Goal: Task Accomplishment & Management: Use online tool/utility

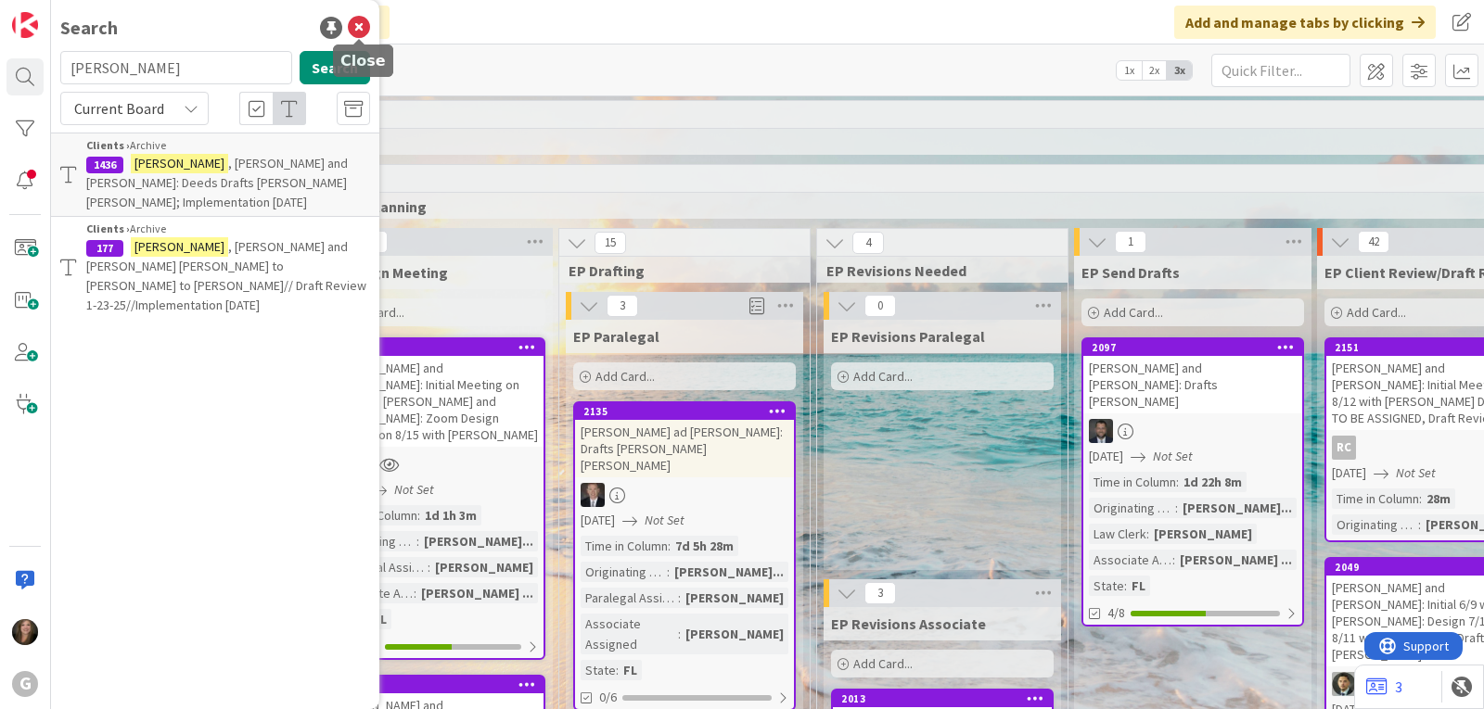
click at [358, 24] on icon at bounding box center [359, 28] width 22 height 22
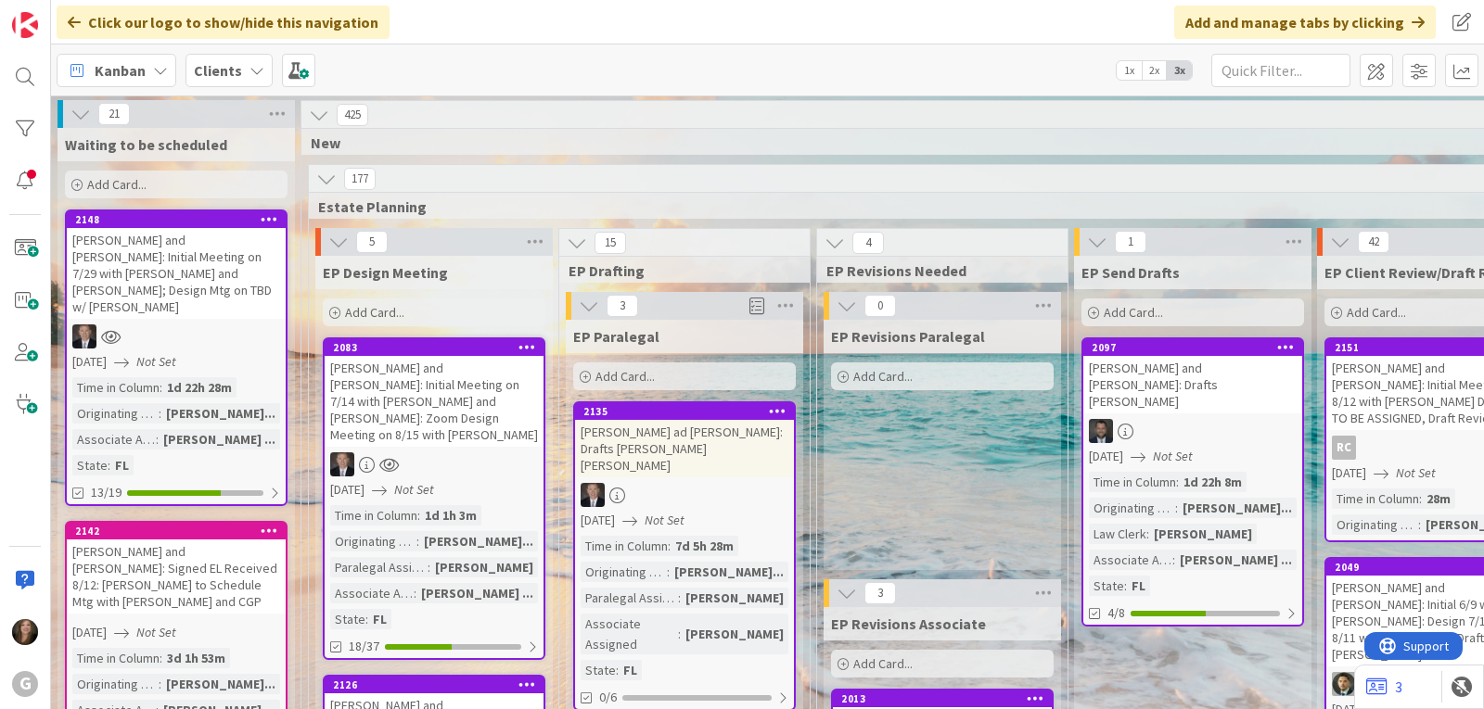
click at [133, 55] on div "Kanban" at bounding box center [117, 70] width 120 height 33
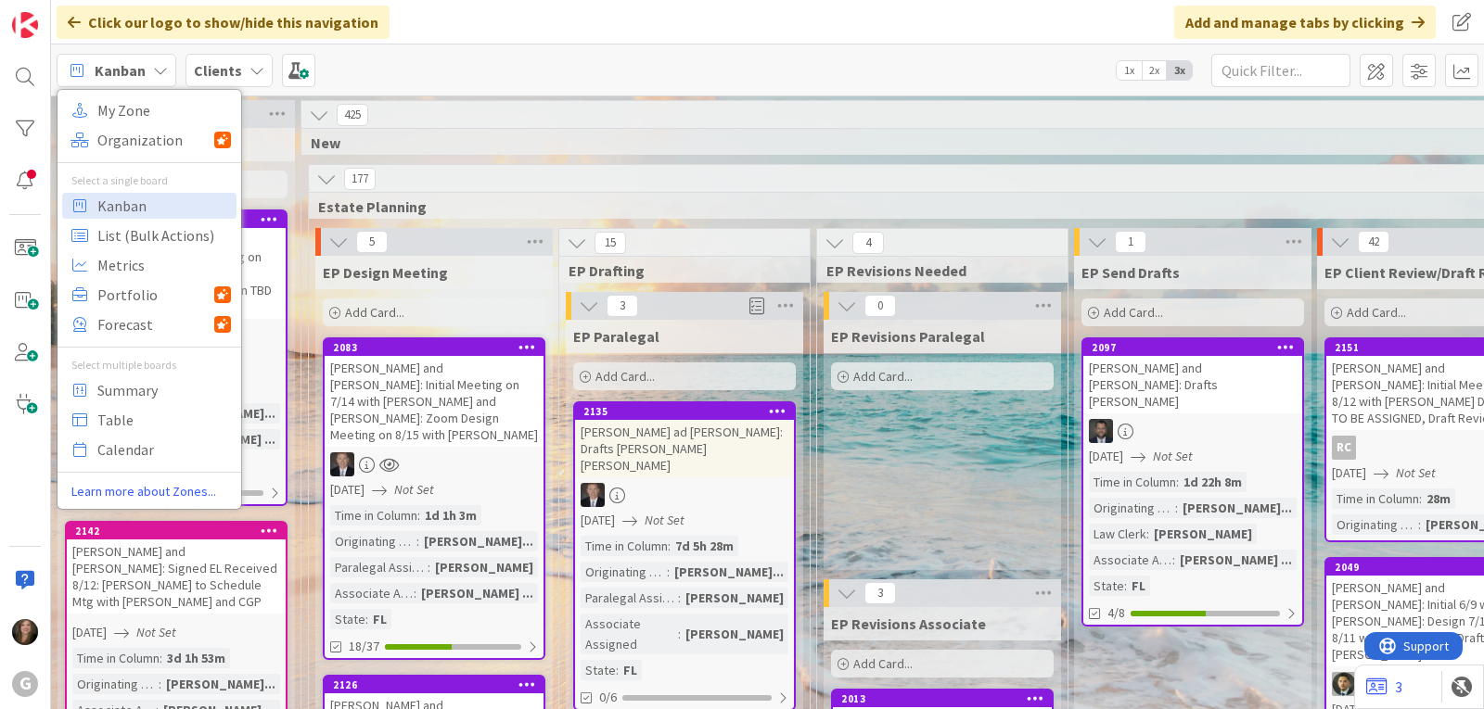
click at [212, 70] on b "Clients" at bounding box center [218, 70] width 48 height 19
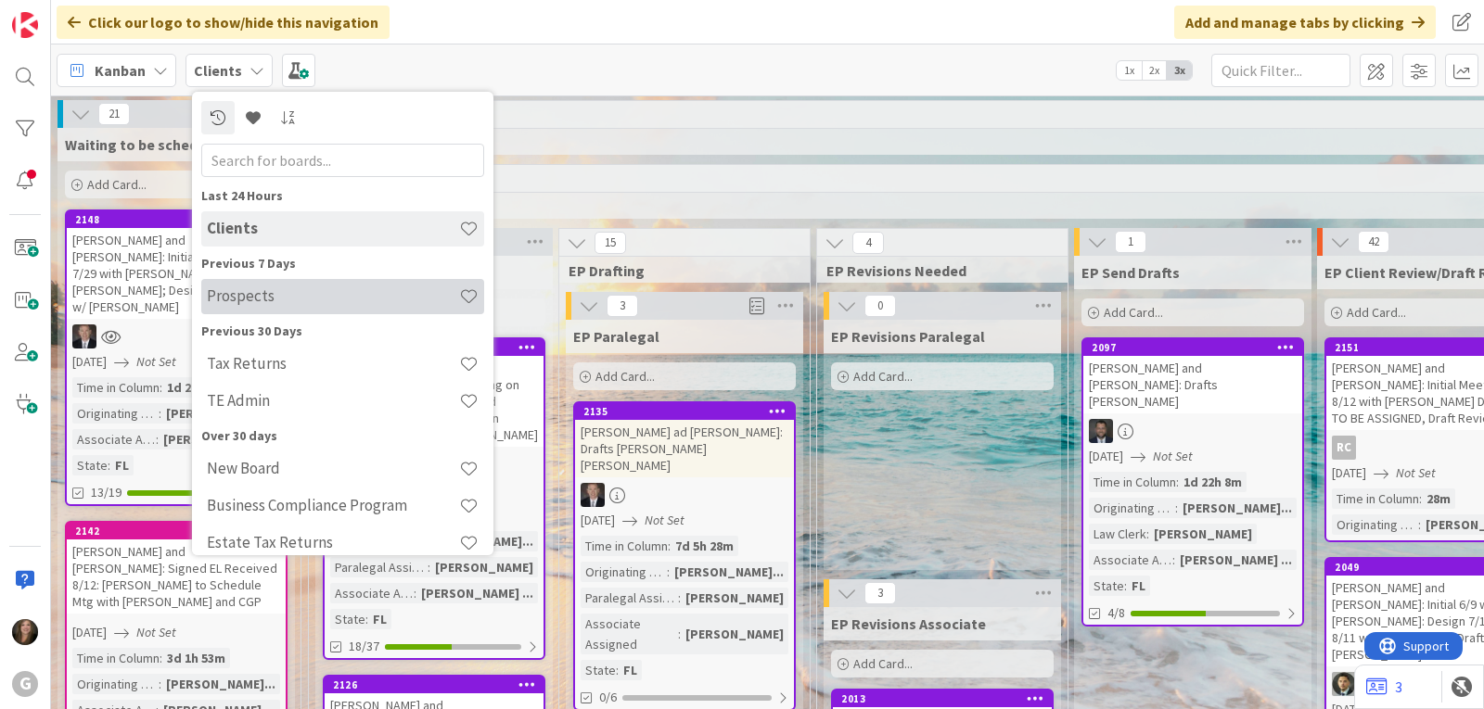
click at [209, 304] on h4 "Prospects" at bounding box center [333, 296] width 252 height 19
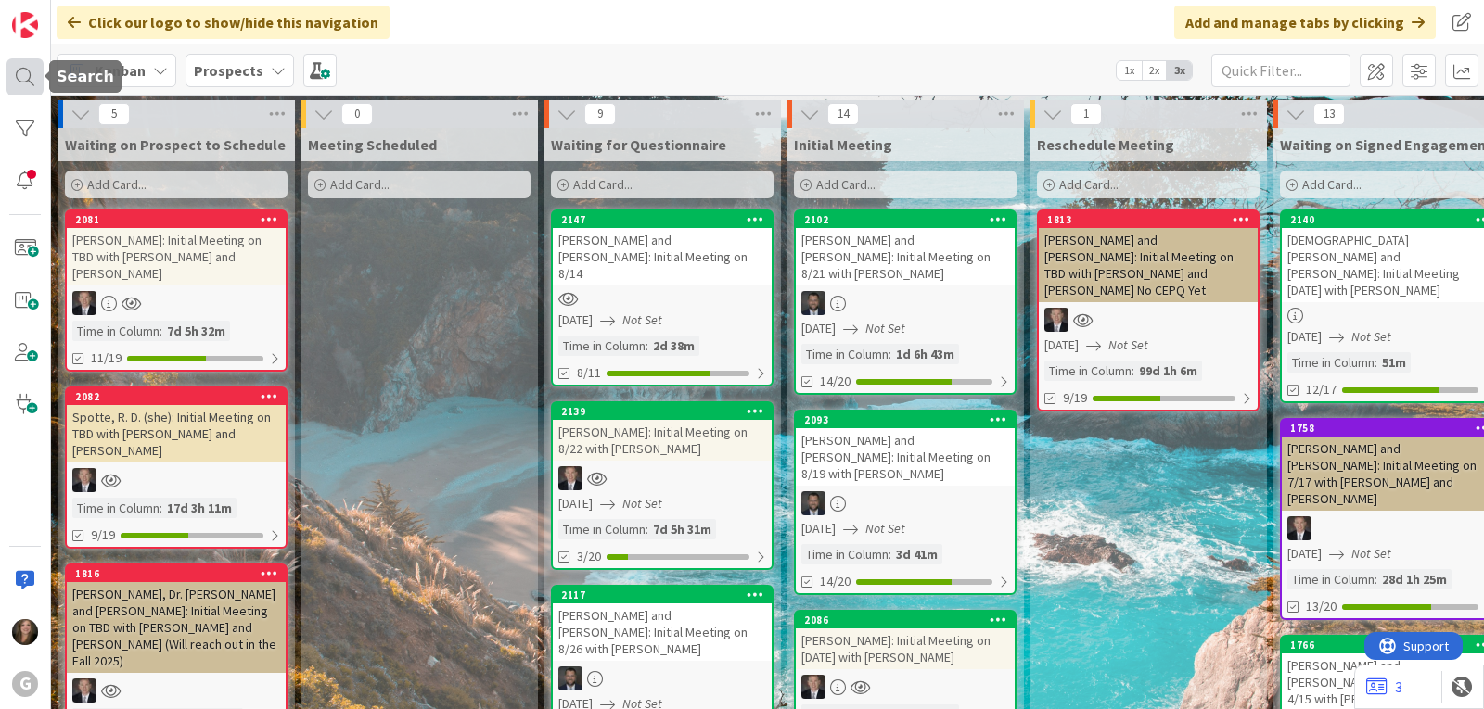
click at [27, 83] on div at bounding box center [24, 76] width 37 height 37
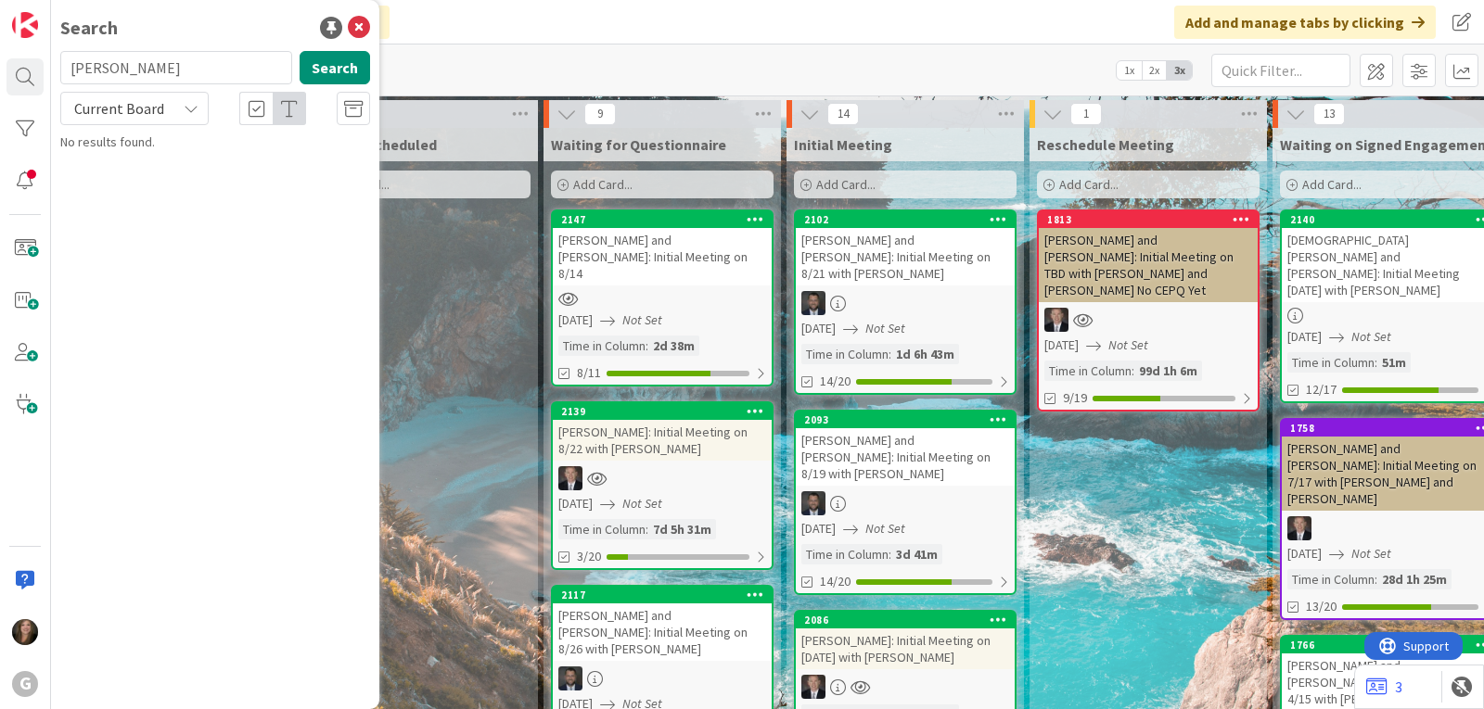
drag, startPoint x: 139, startPoint y: 72, endPoint x: 57, endPoint y: 71, distance: 82.5
click at [57, 71] on div "[PERSON_NAME] Search" at bounding box center [215, 71] width 332 height 41
type input "[PERSON_NAME]"
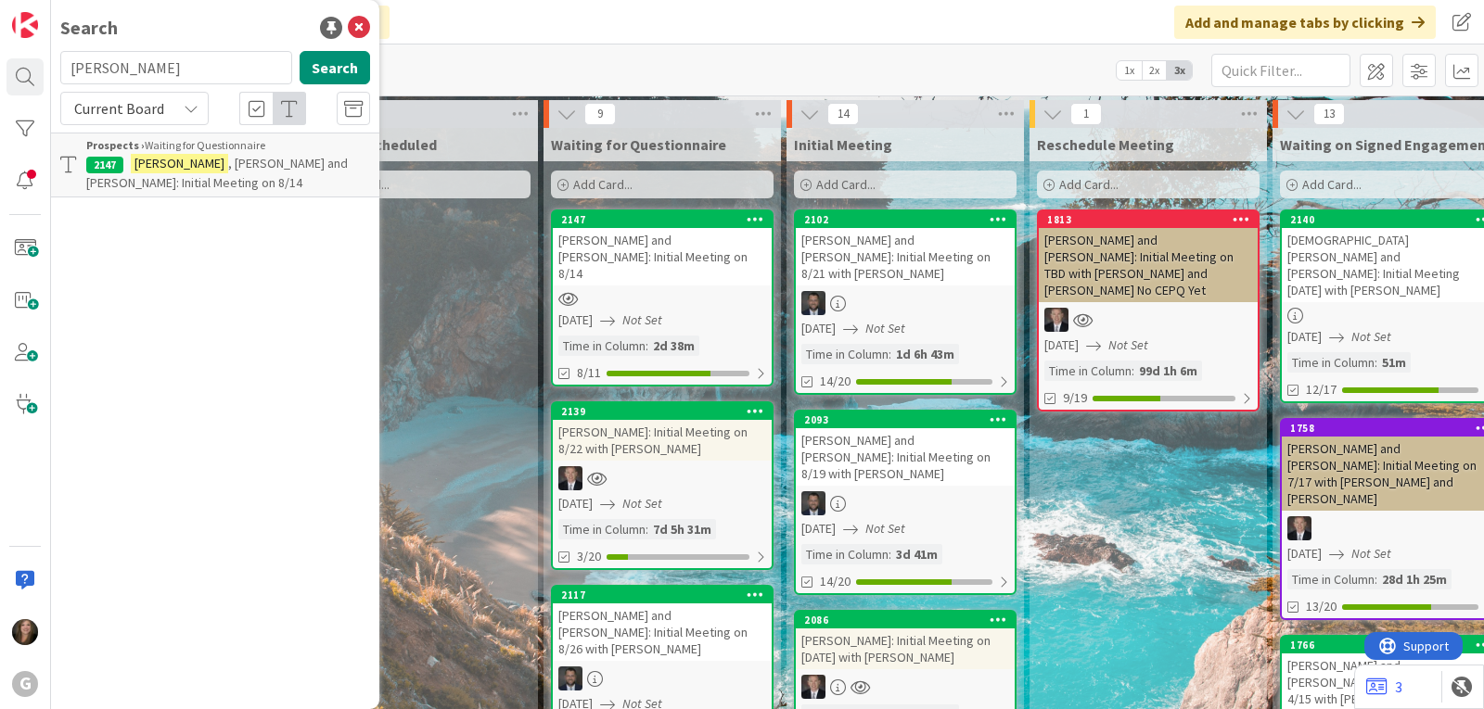
click at [155, 172] on mark "[PERSON_NAME]" at bounding box center [179, 163] width 97 height 19
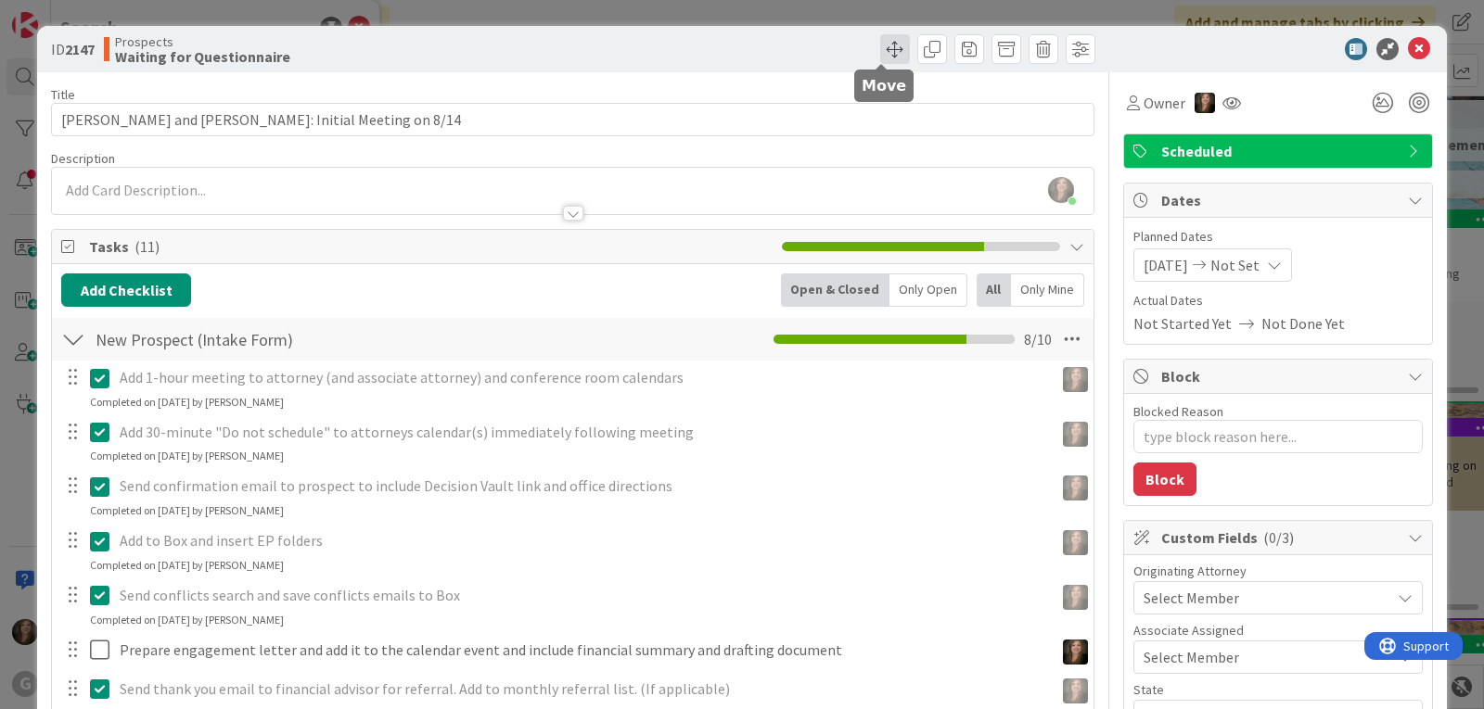
click at [880, 48] on span at bounding box center [895, 49] width 30 height 30
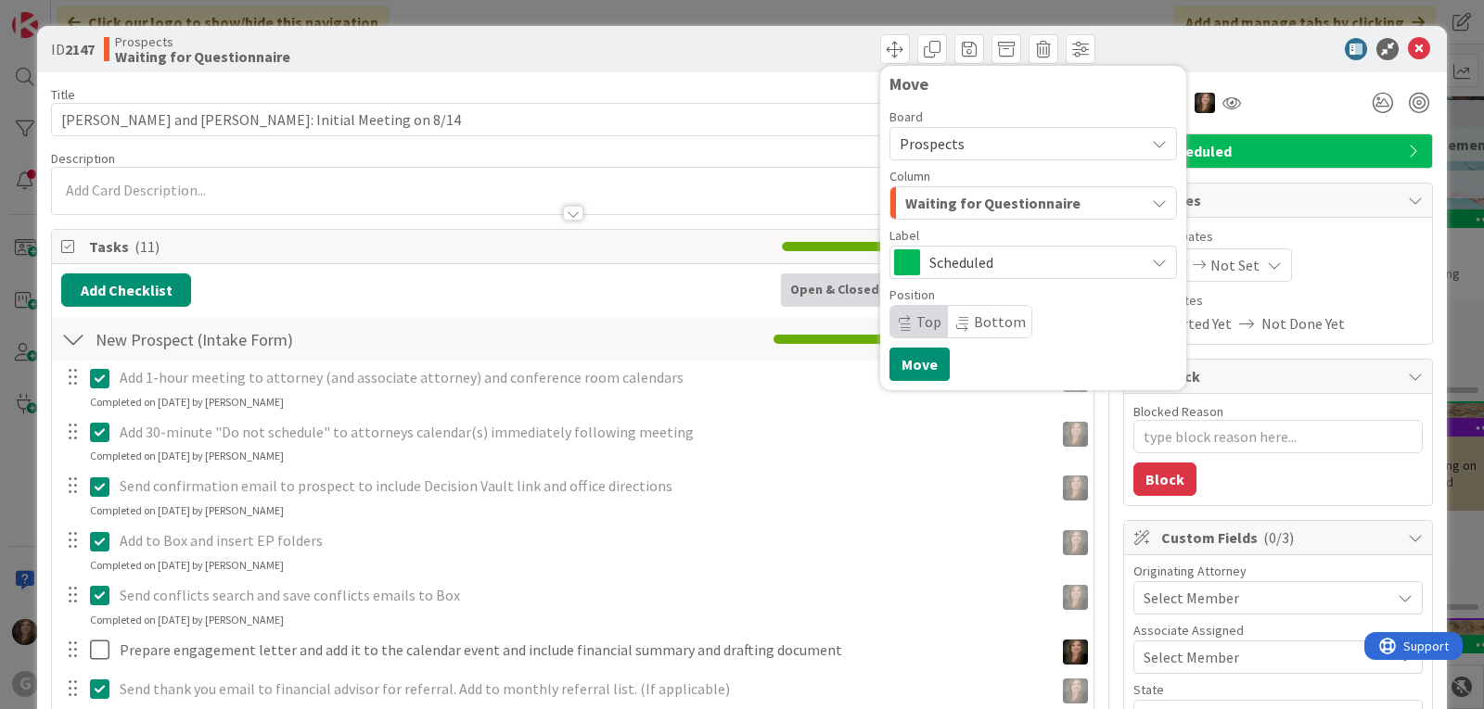
click at [1088, 201] on div "Waiting for Questionnaire" at bounding box center [1022, 203] width 244 height 30
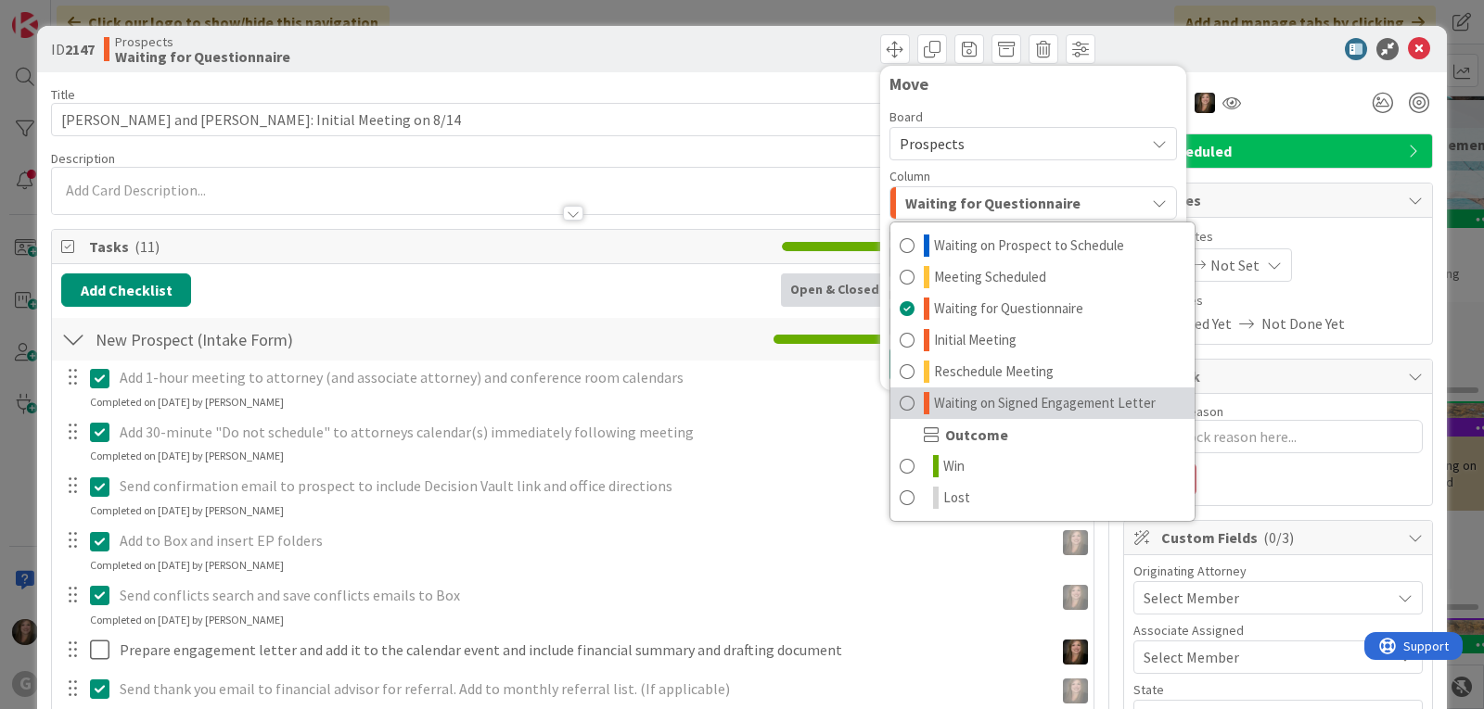
click at [1002, 401] on span "Waiting on Signed Engagement Letter" at bounding box center [1045, 403] width 222 height 22
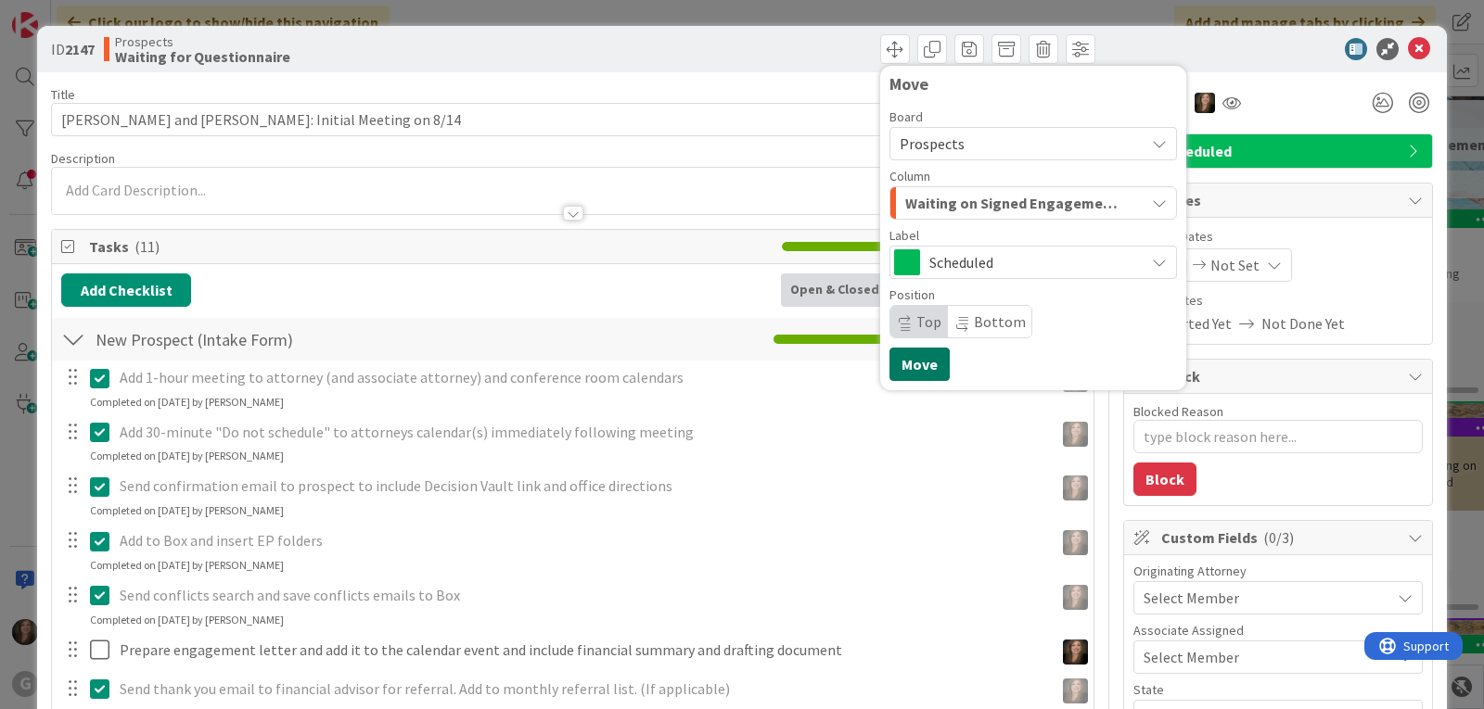
click at [912, 368] on button "Move" at bounding box center [919, 364] width 60 height 33
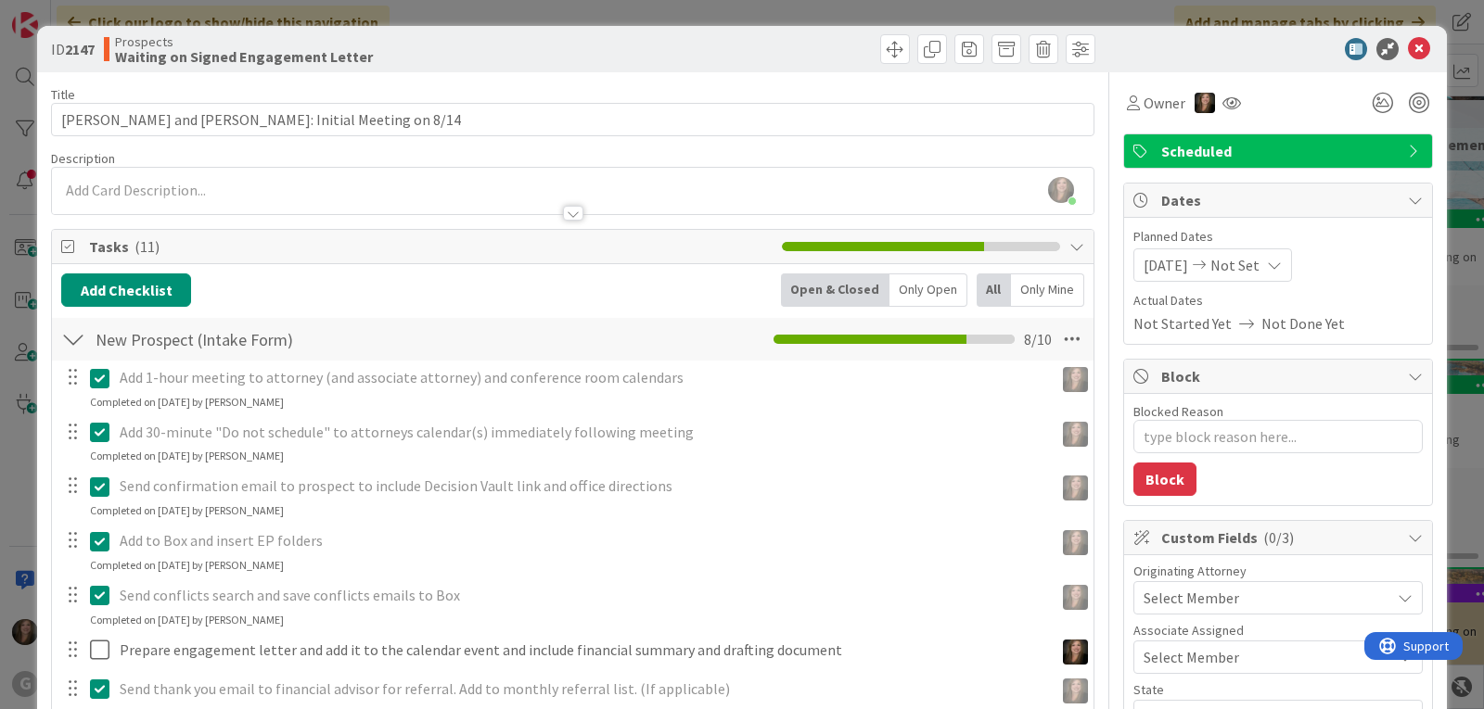
click at [1328, 153] on span "Scheduled" at bounding box center [1279, 151] width 237 height 22
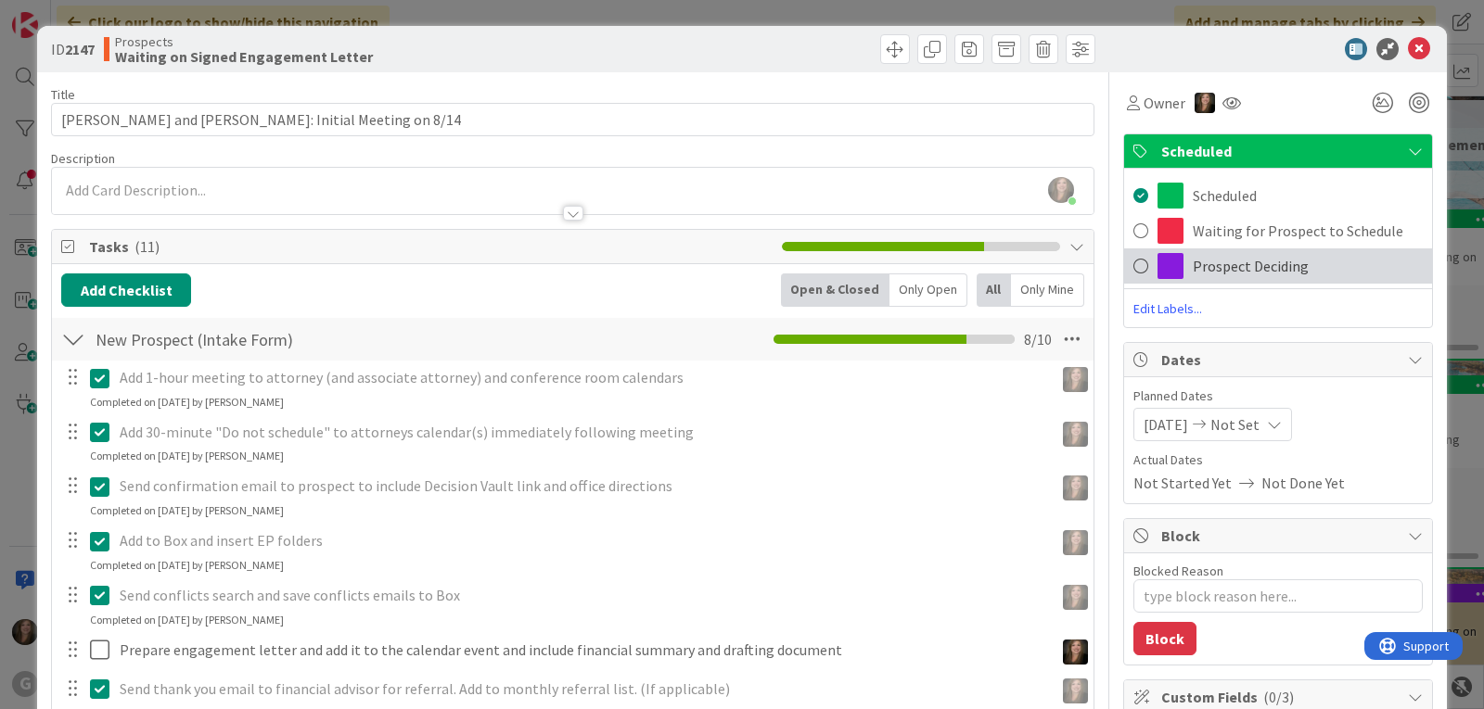
click at [1239, 270] on span "Prospect Deciding" at bounding box center [1250, 266] width 116 height 22
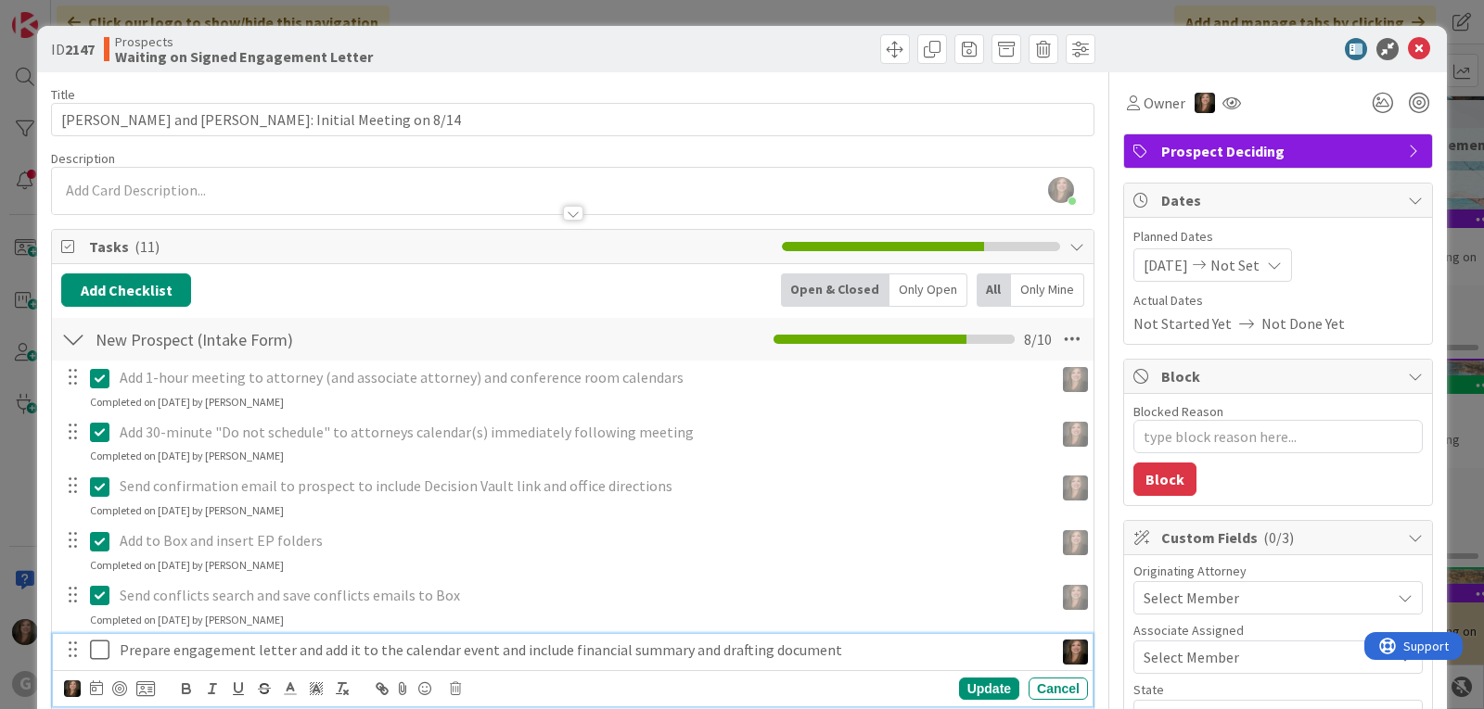
click at [102, 653] on icon at bounding box center [104, 650] width 28 height 22
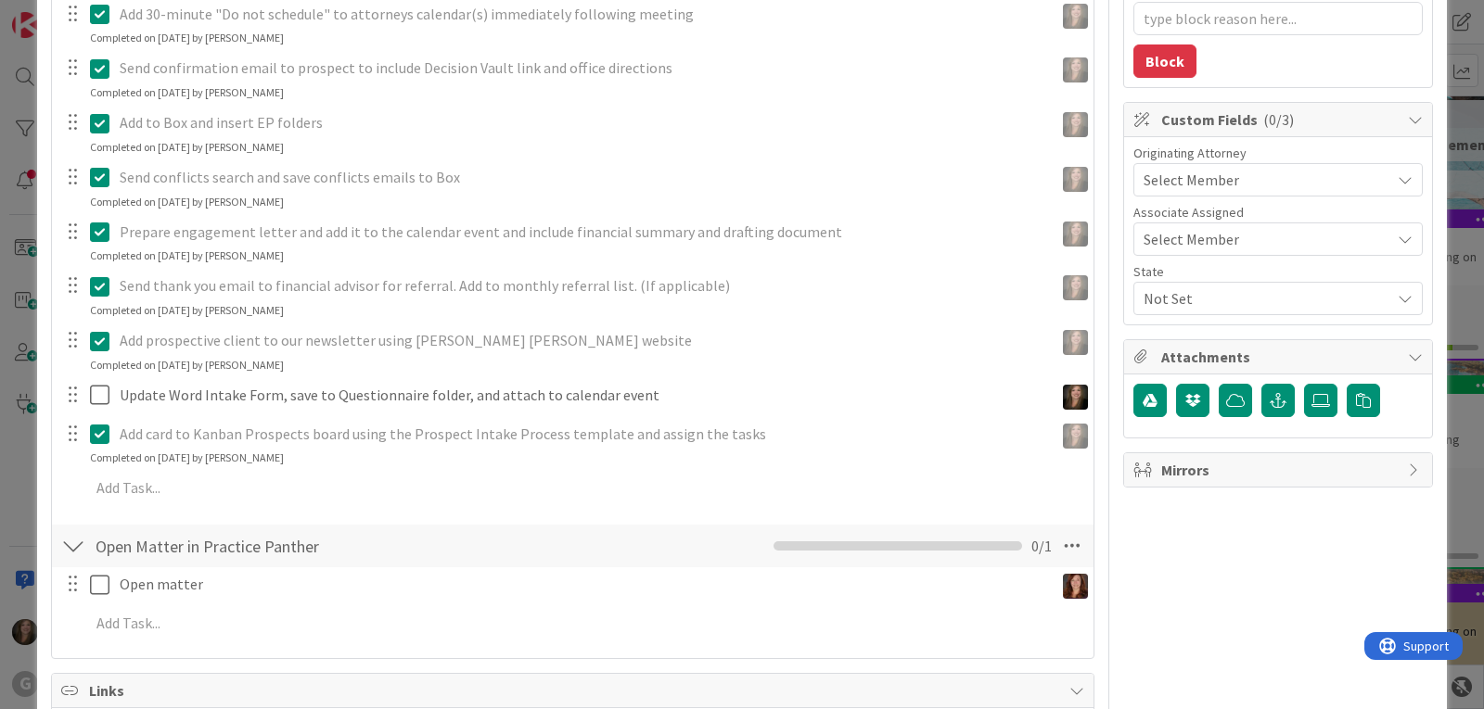
scroll to position [464, 0]
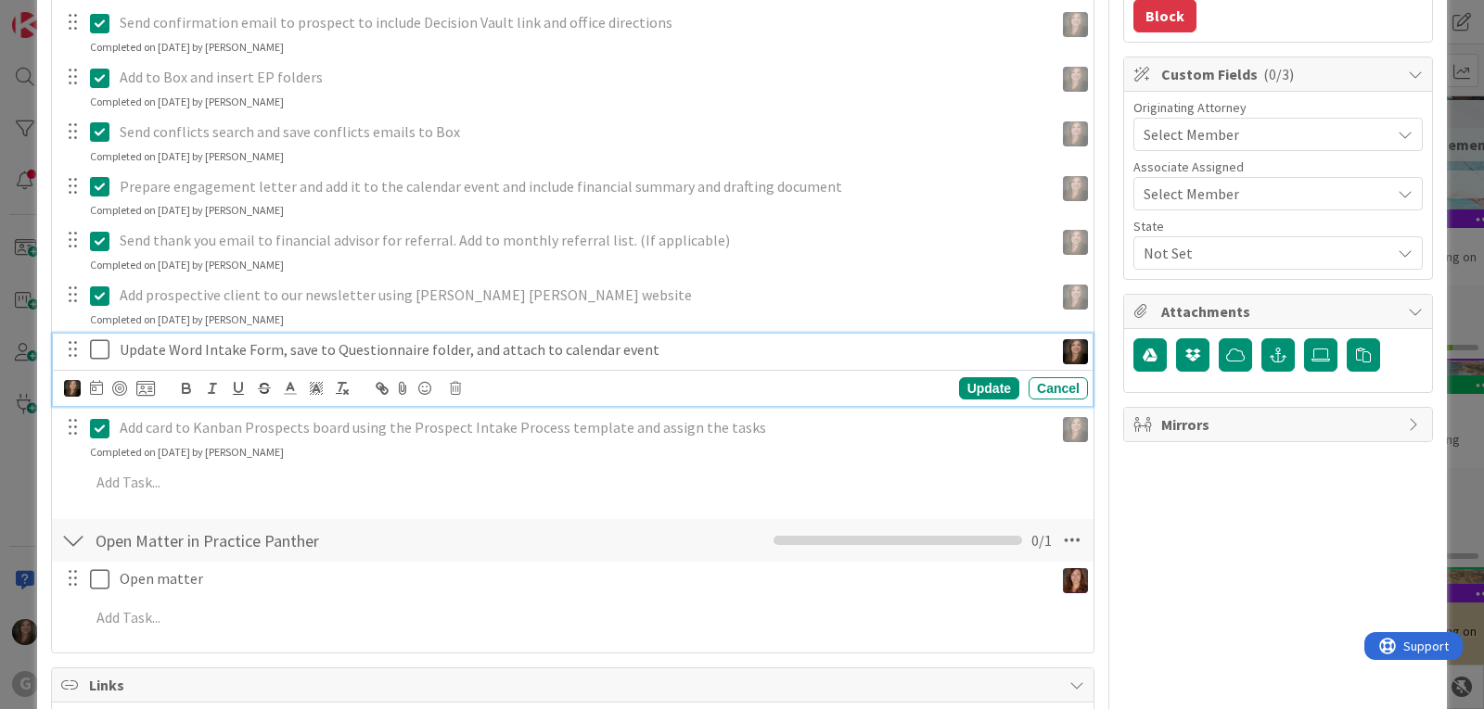
click at [488, 347] on p "Update Word Intake Form, save to Questionnaire folder, and attach to calendar e…" at bounding box center [583, 349] width 926 height 21
click at [456, 391] on icon at bounding box center [455, 388] width 11 height 13
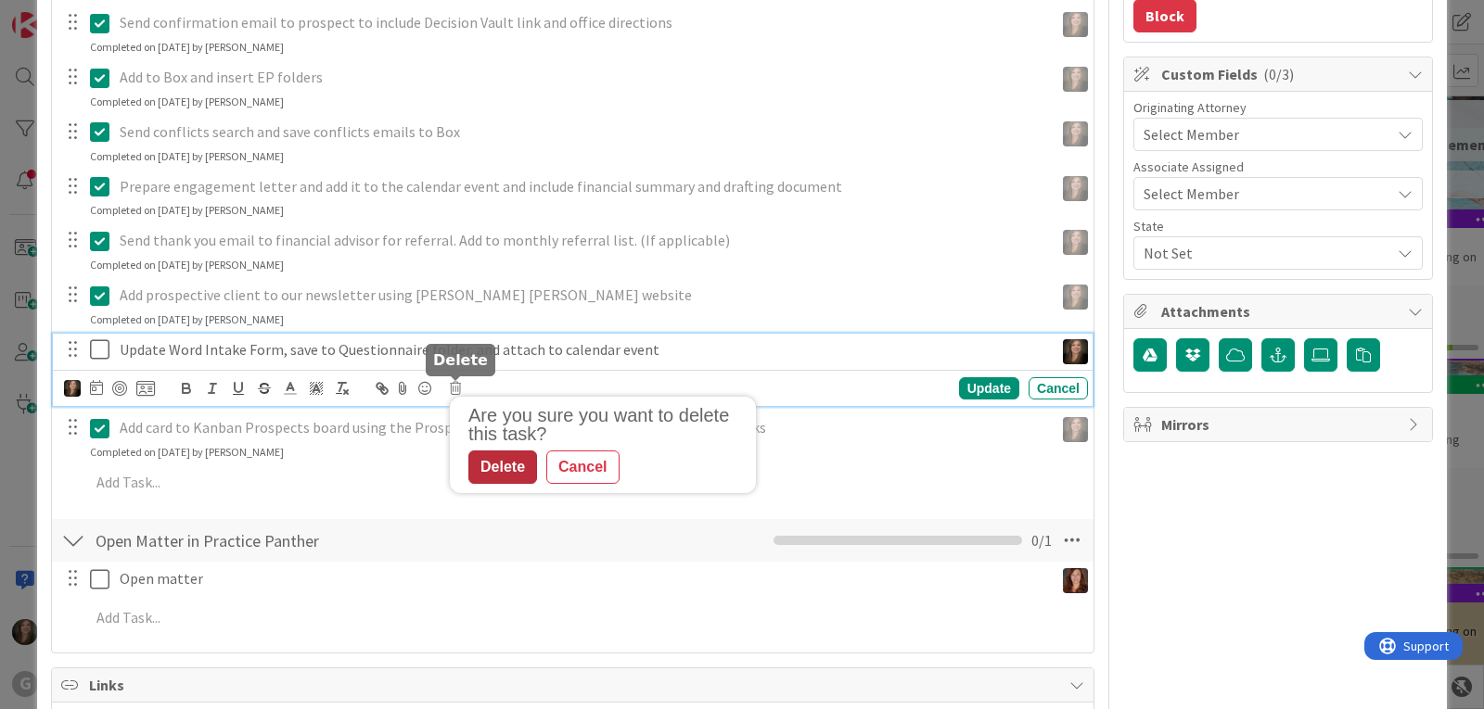
click at [480, 465] on div "Delete" at bounding box center [502, 467] width 69 height 33
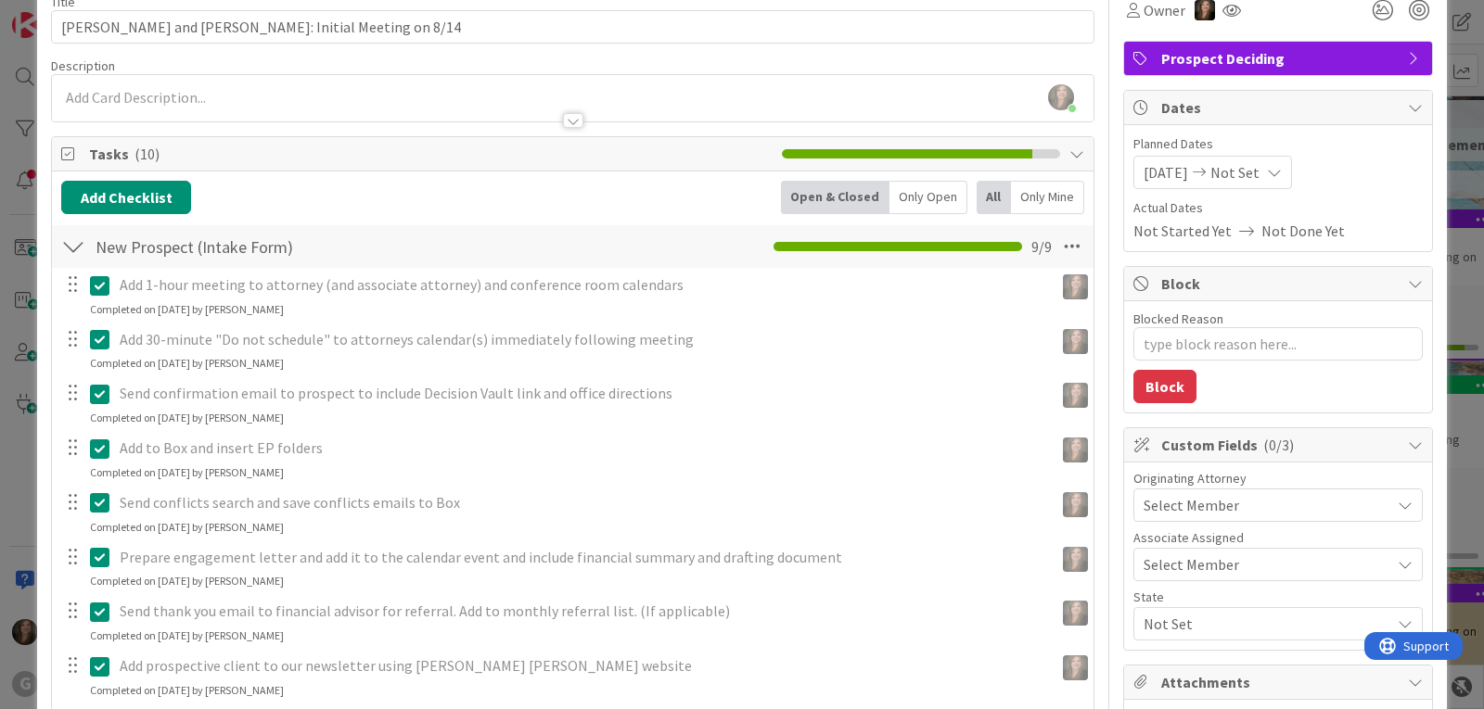
scroll to position [0, 0]
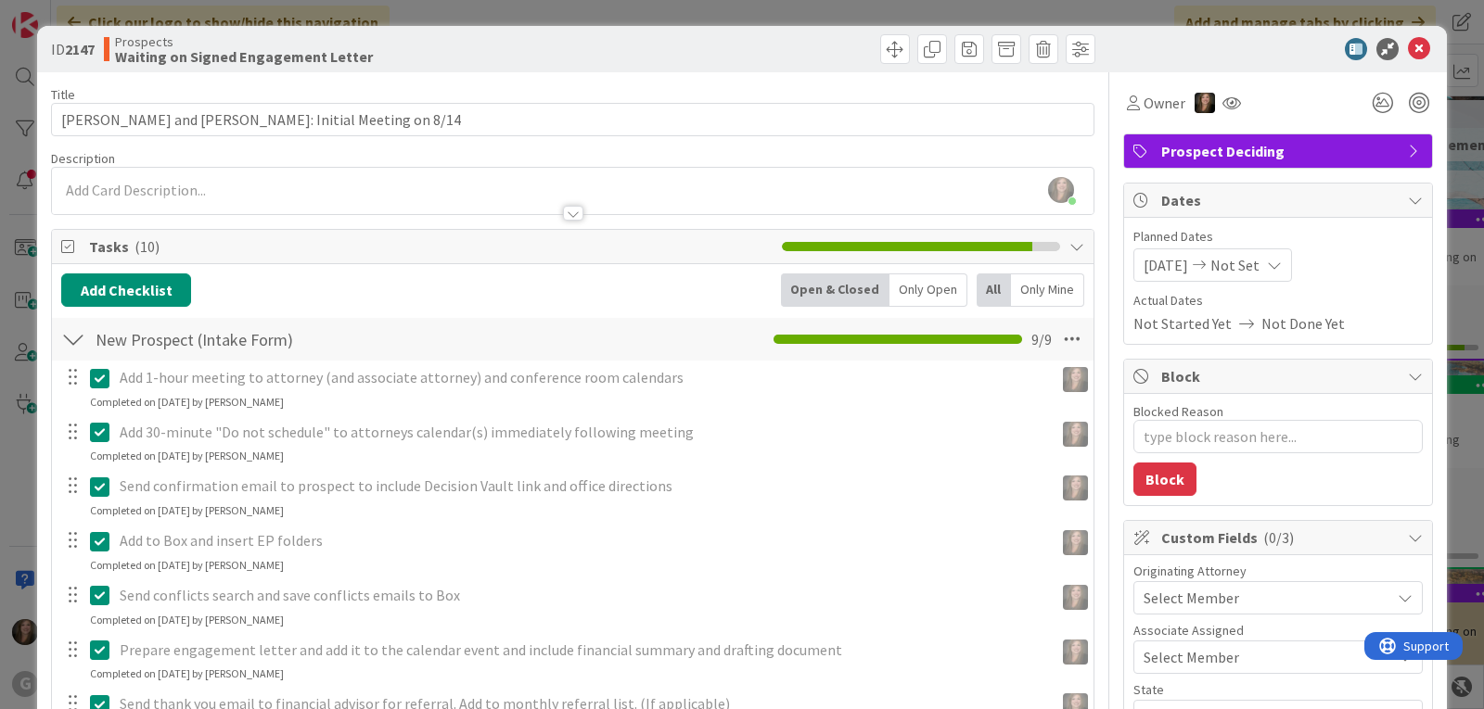
click at [1180, 601] on span "Select Member" at bounding box center [1191, 598] width 96 height 22
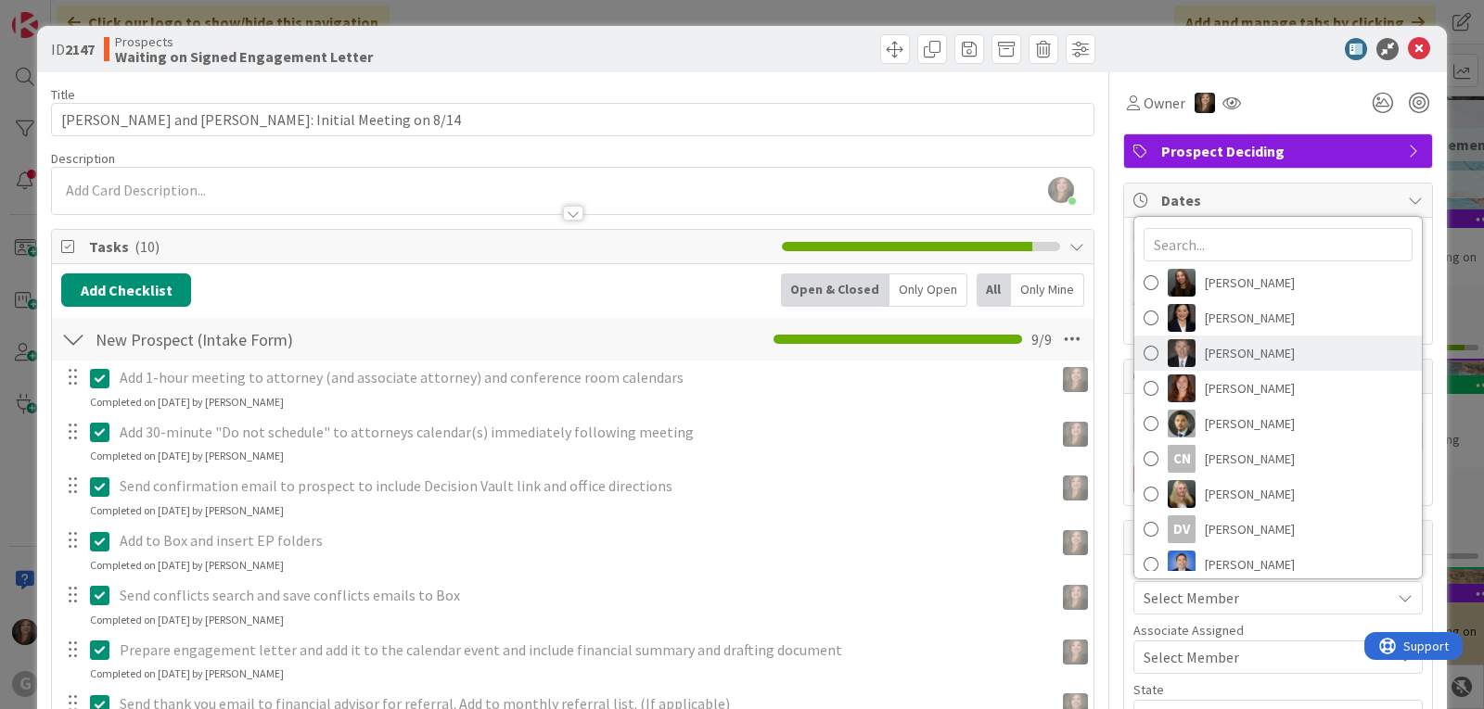
click at [1205, 359] on span "[PERSON_NAME]" at bounding box center [1249, 353] width 90 height 28
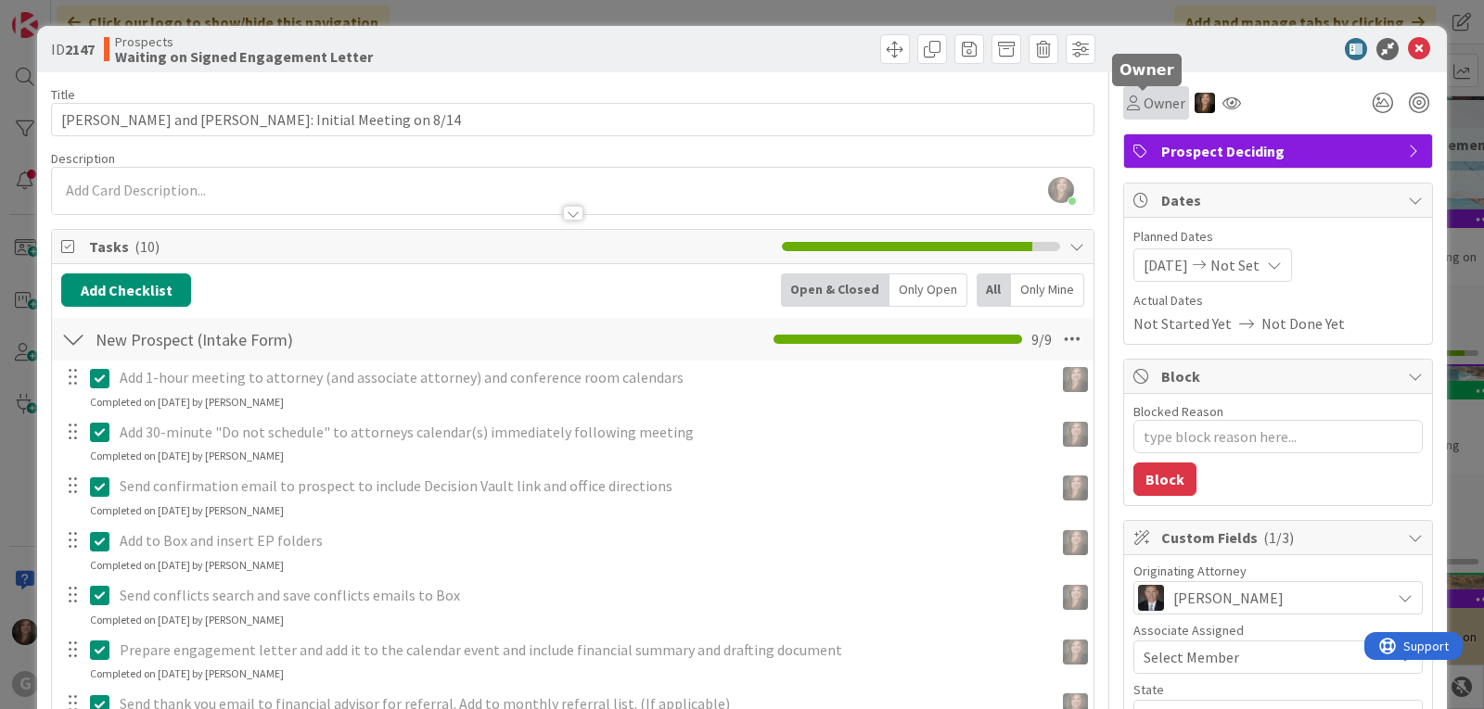
click at [1143, 108] on span "Owner" at bounding box center [1164, 103] width 42 height 22
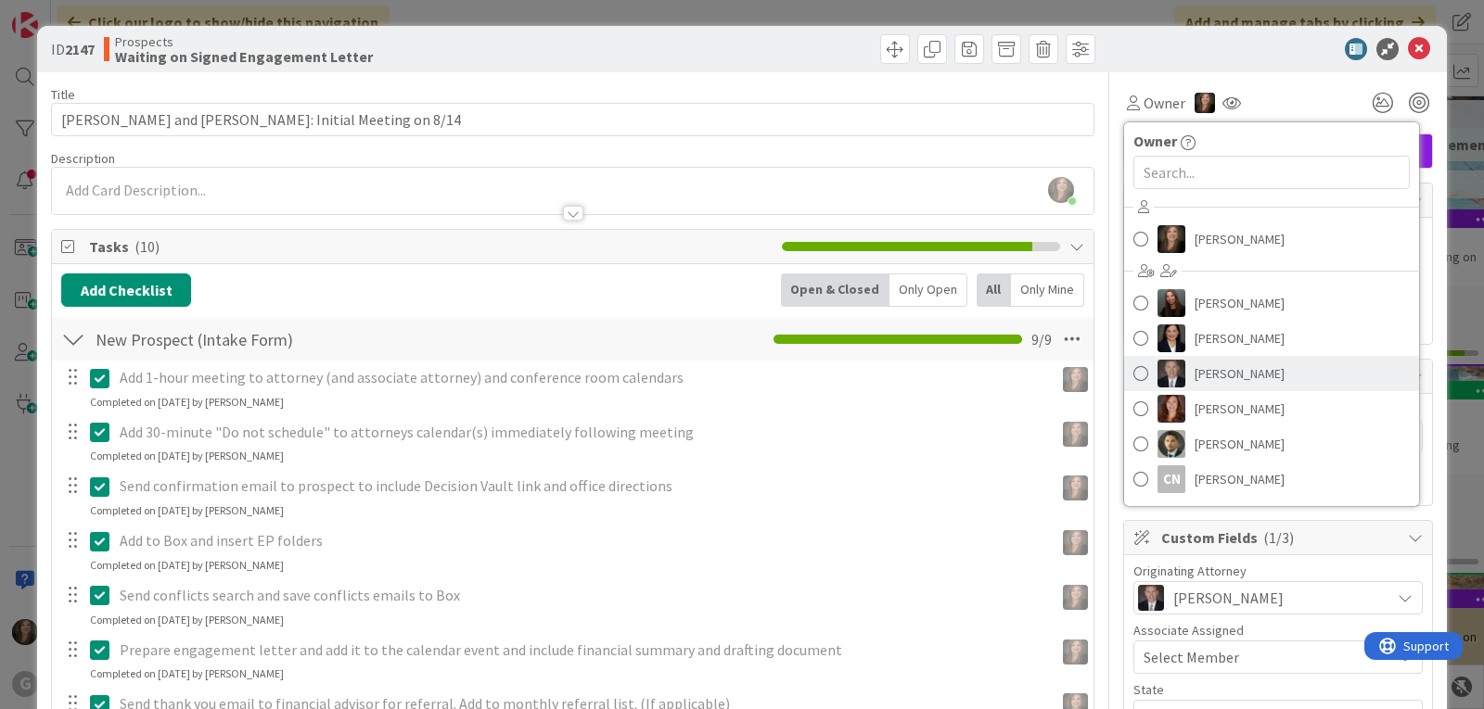
click at [1157, 371] on img at bounding box center [1171, 374] width 28 height 28
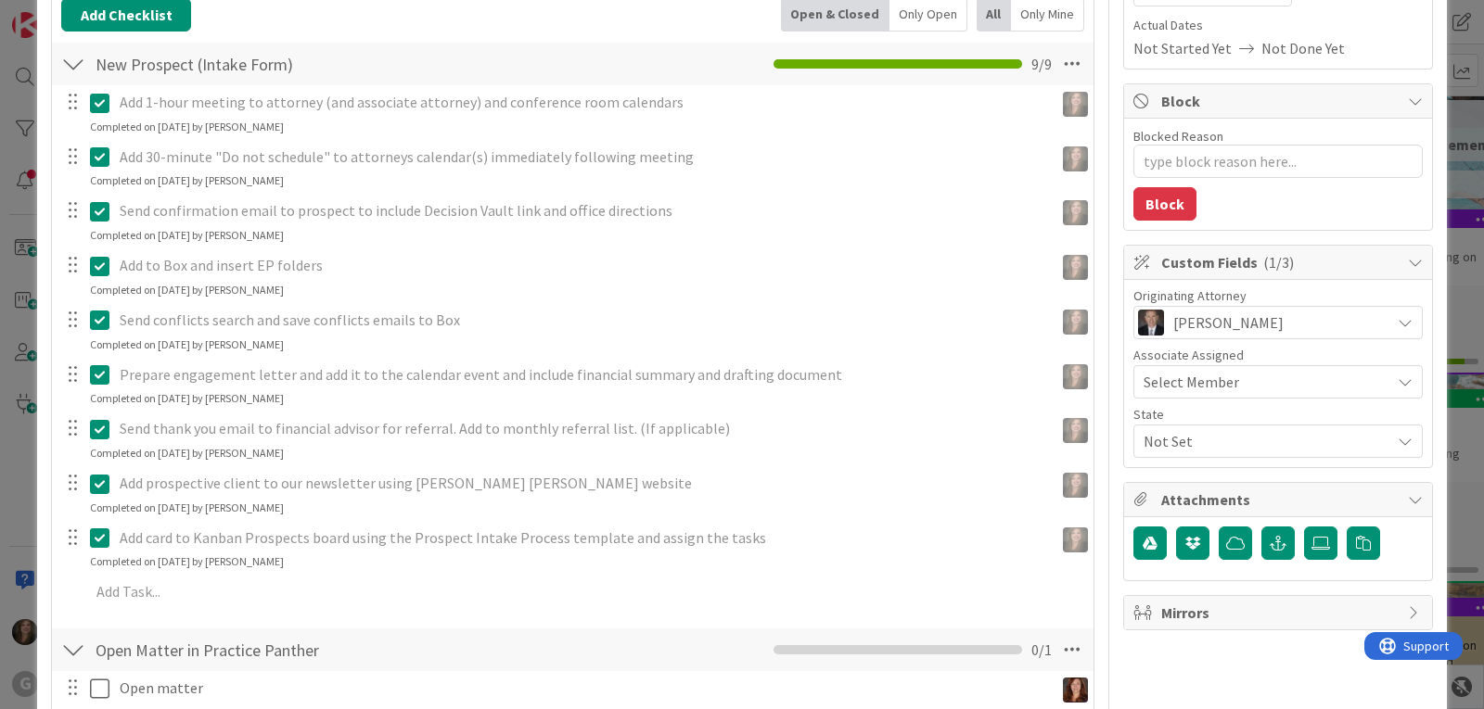
scroll to position [278, 0]
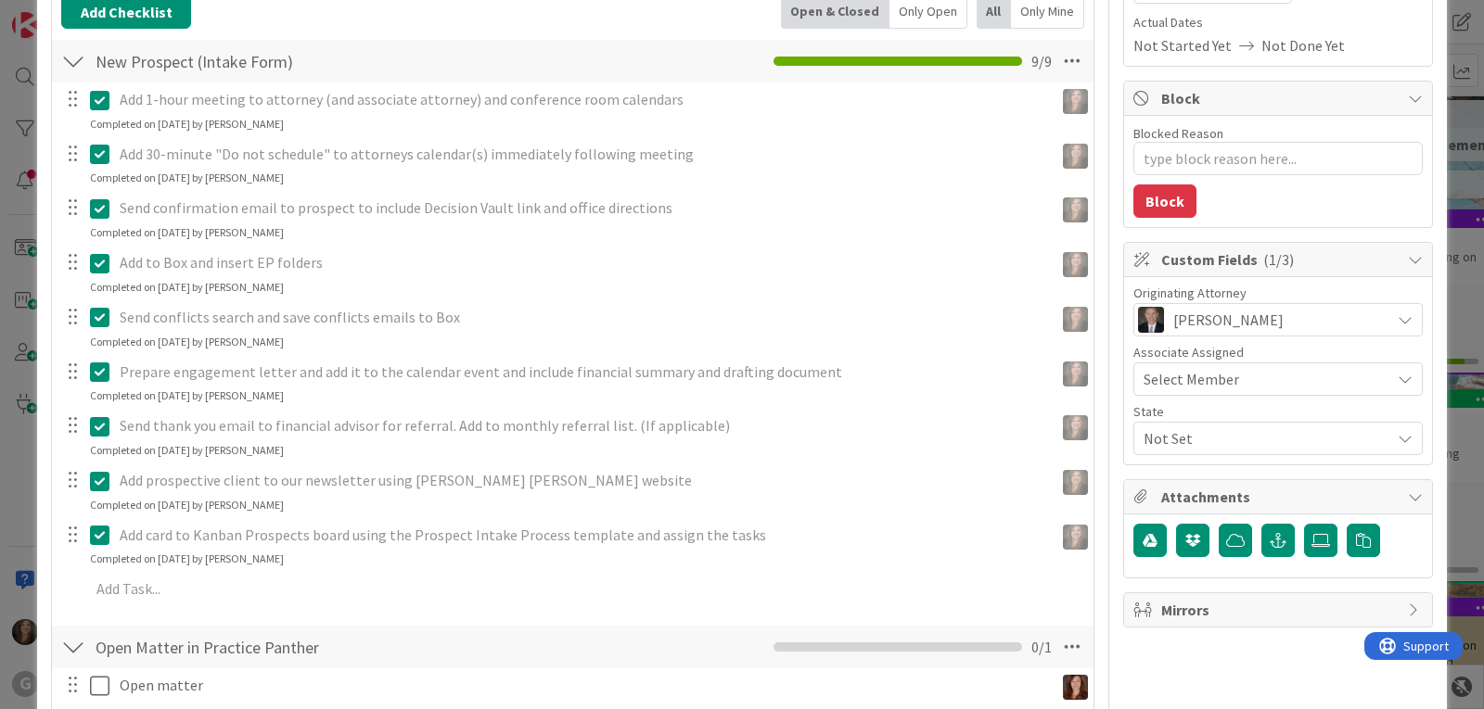
click at [1159, 440] on span "Not Set" at bounding box center [1266, 438] width 247 height 22
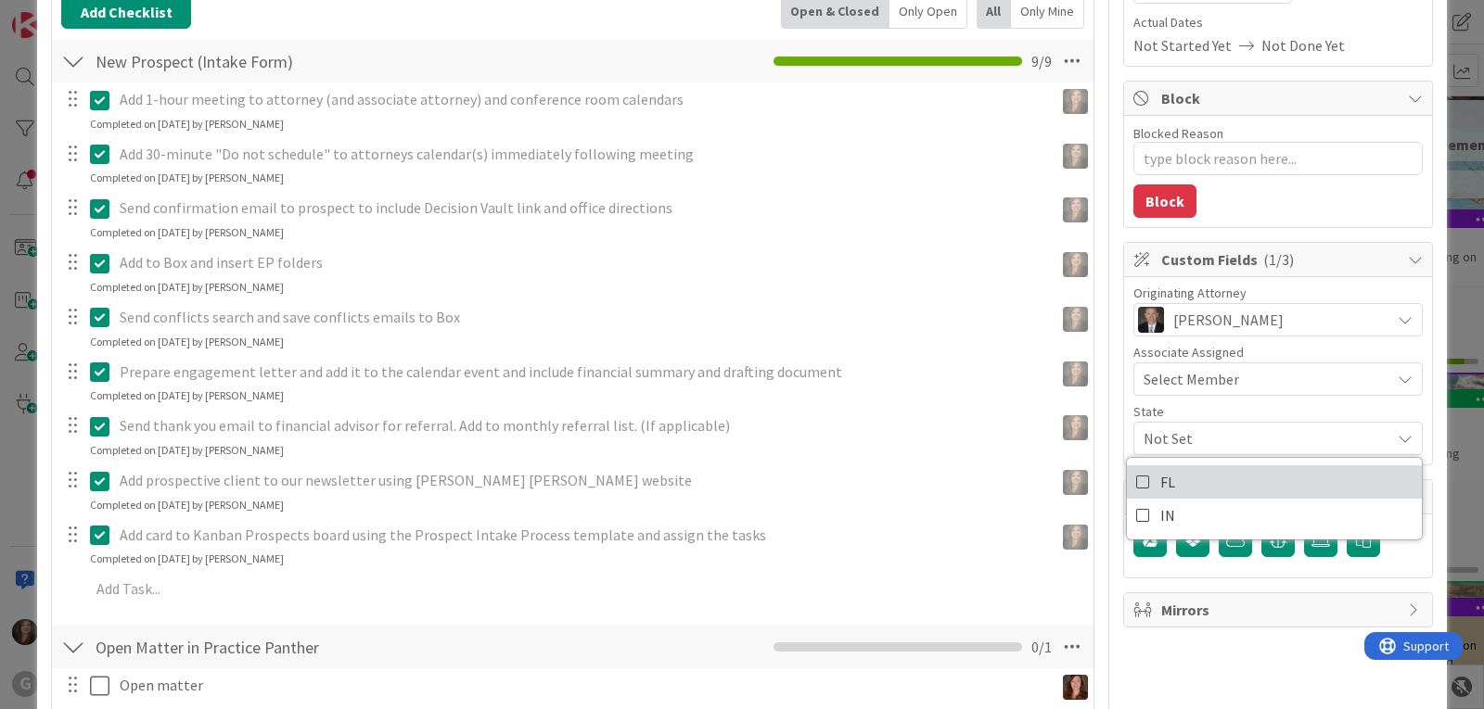
click at [1160, 476] on span "FL" at bounding box center [1167, 482] width 15 height 28
type textarea "x"
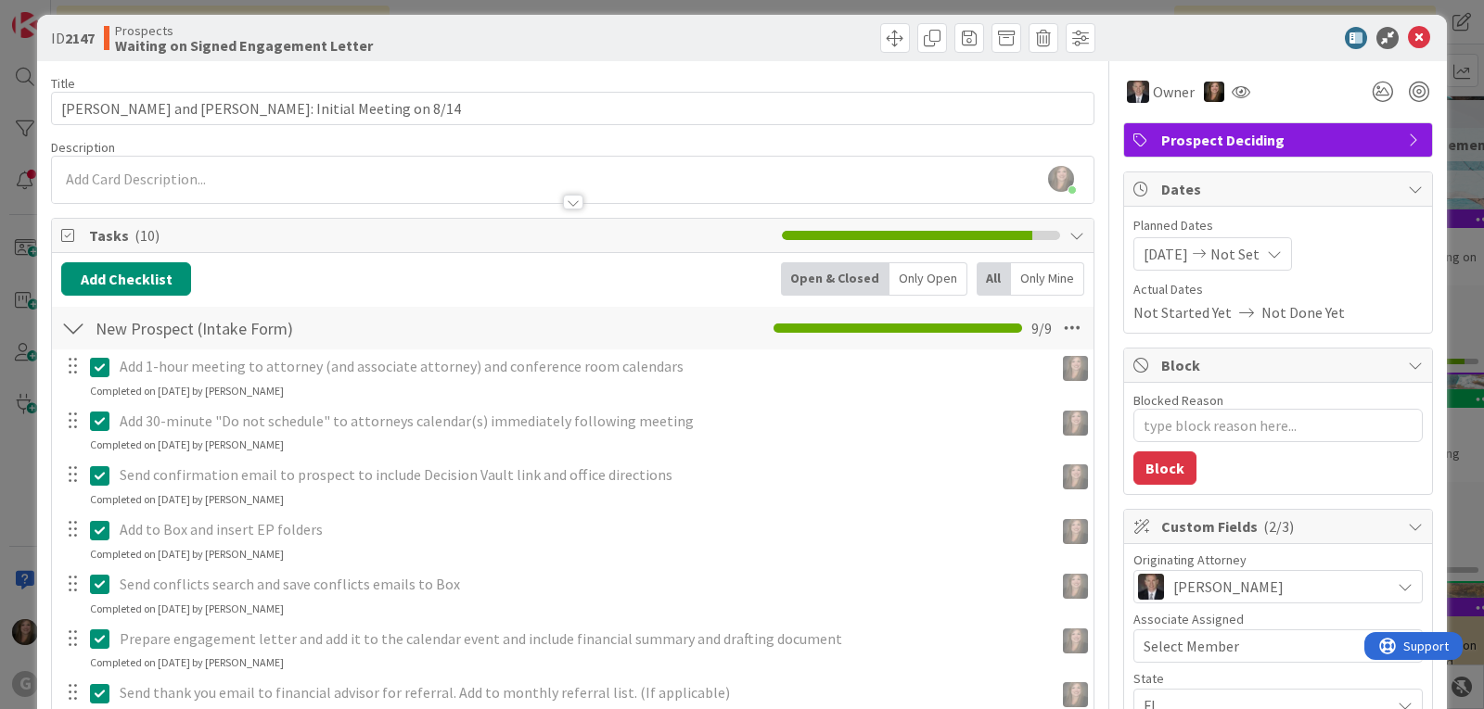
scroll to position [0, 0]
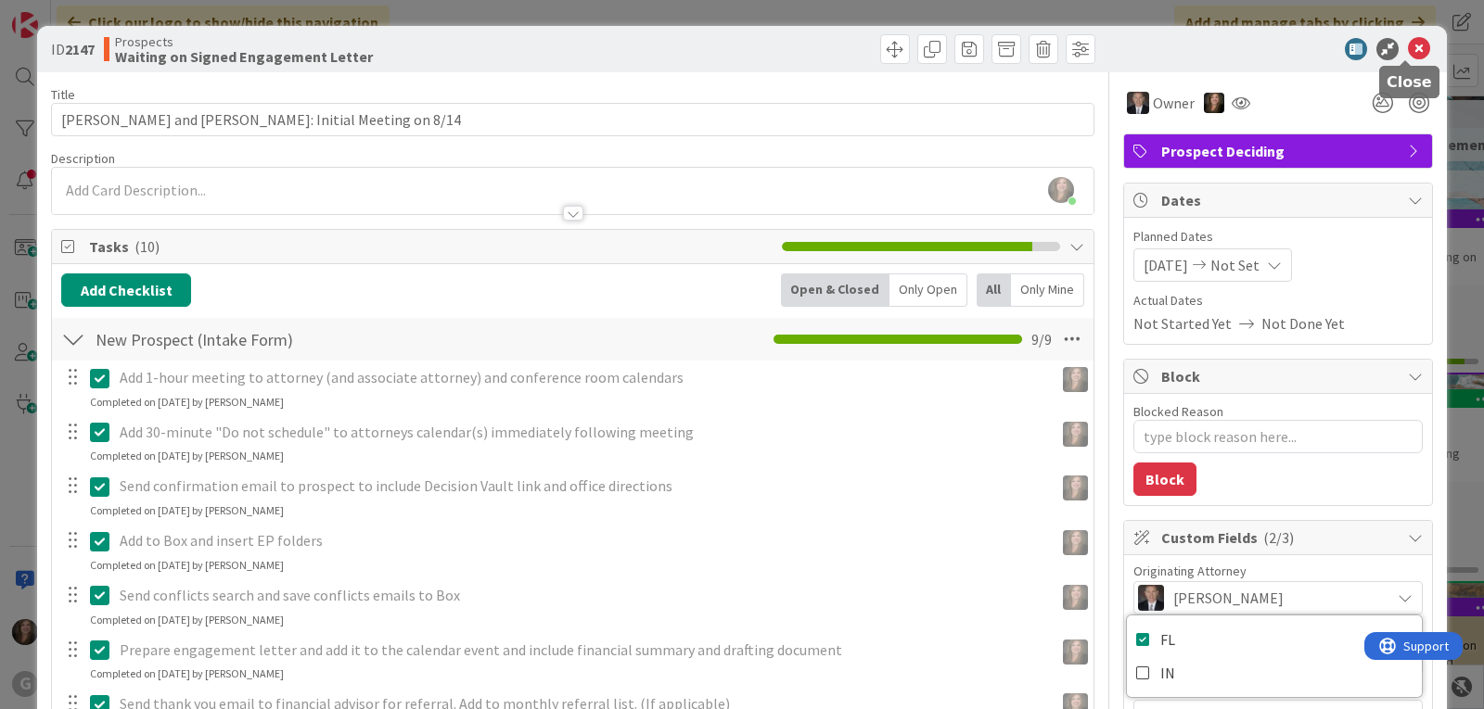
click at [1409, 40] on icon at bounding box center [1418, 49] width 22 height 22
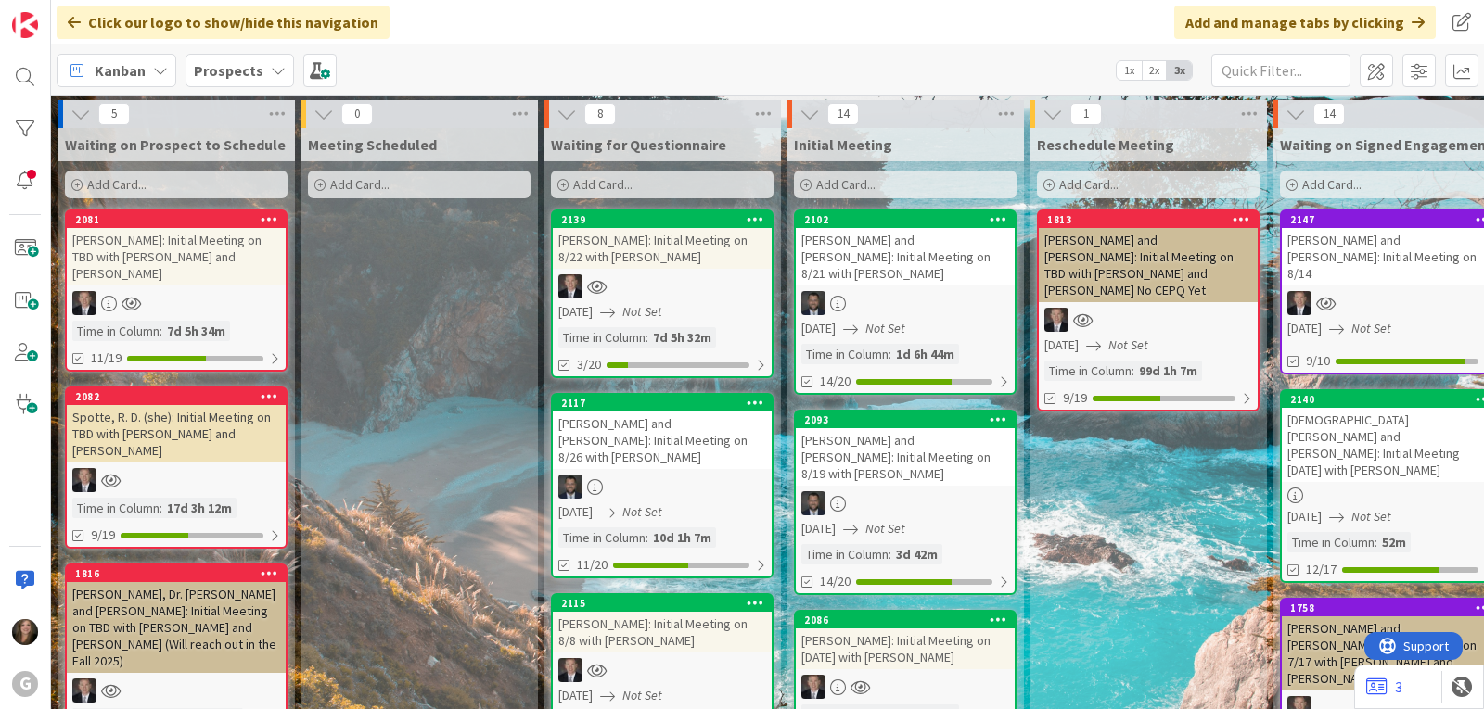
click at [219, 63] on b "Prospects" at bounding box center [229, 70] width 70 height 19
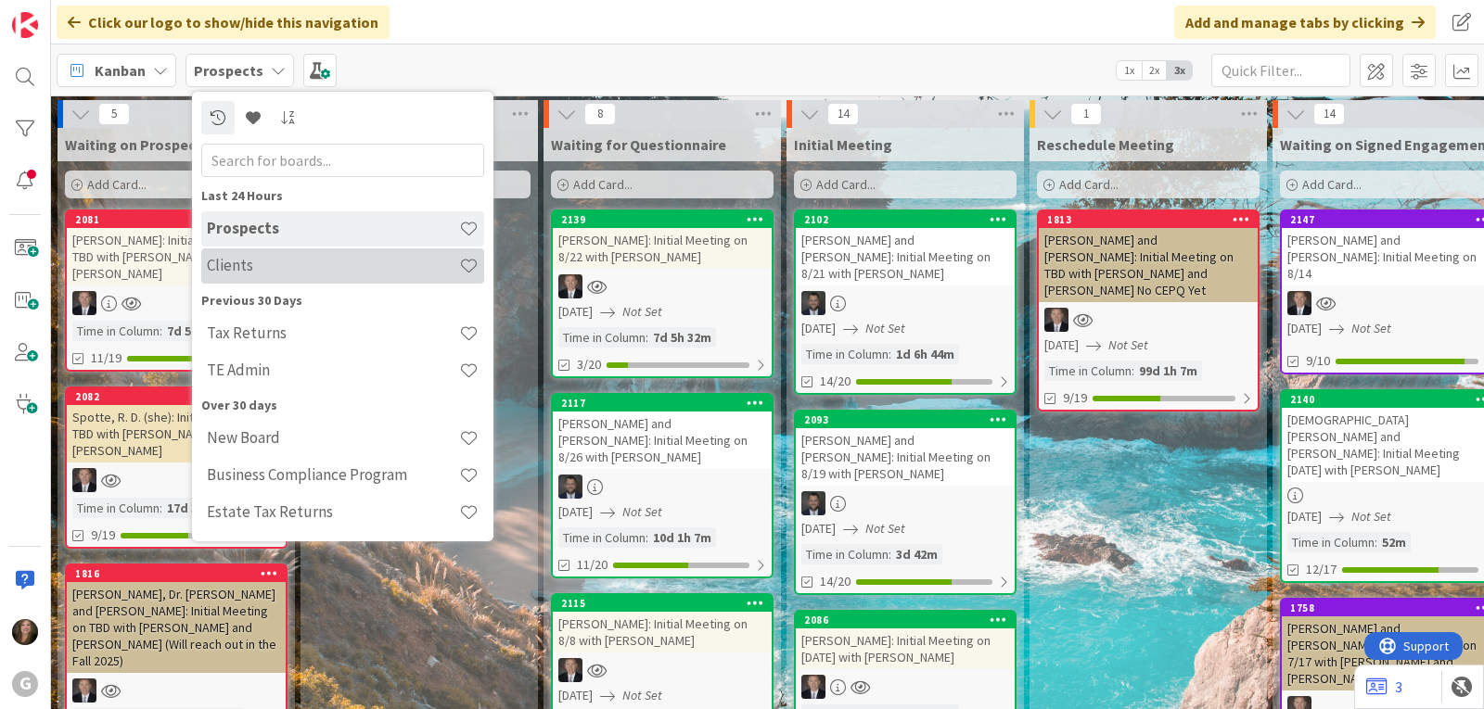
click at [221, 255] on div "Clients" at bounding box center [342, 265] width 283 height 35
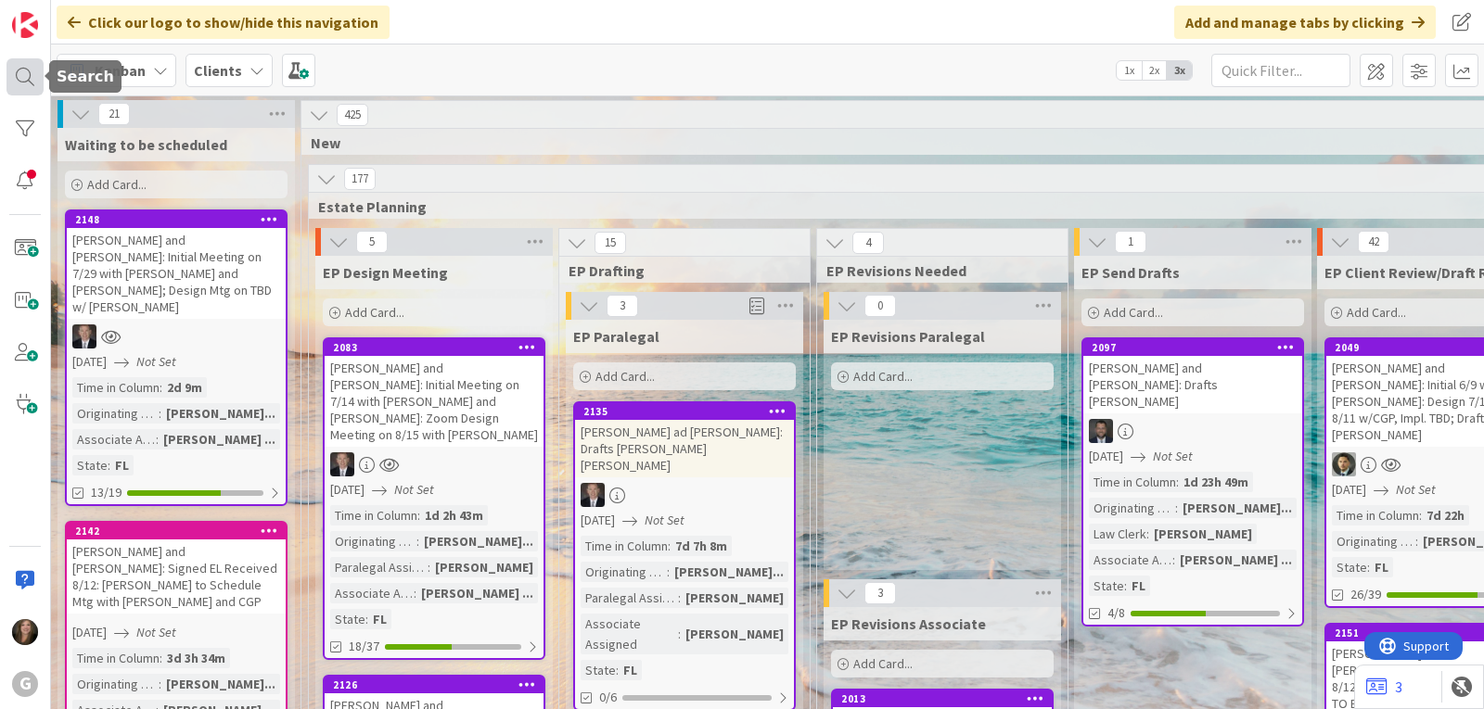
click at [24, 76] on div at bounding box center [24, 76] width 37 height 37
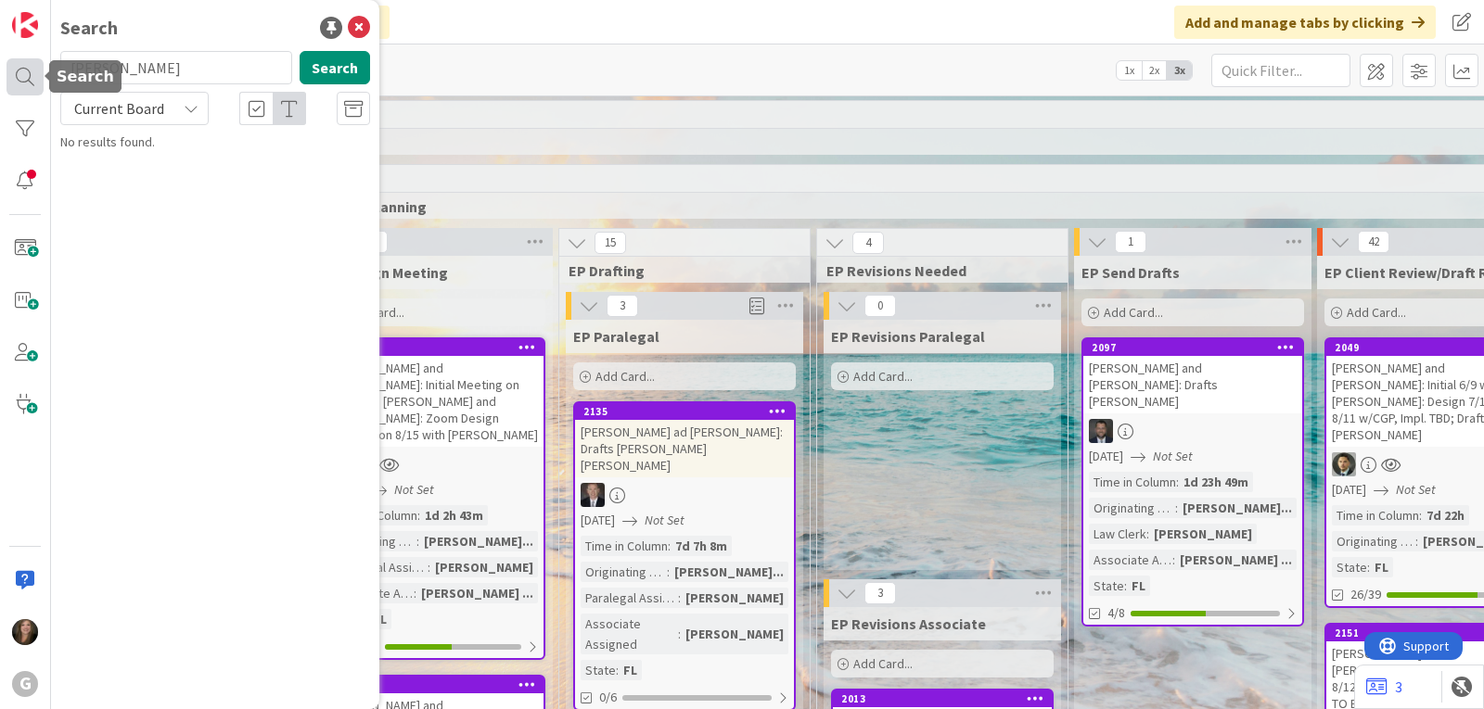
drag, startPoint x: 124, startPoint y: 64, endPoint x: 42, endPoint y: 65, distance: 82.5
click at [42, 65] on div "G Search [PERSON_NAME] Search Current Board No results found." at bounding box center [25, 354] width 51 height 709
type input "[PERSON_NAME]"
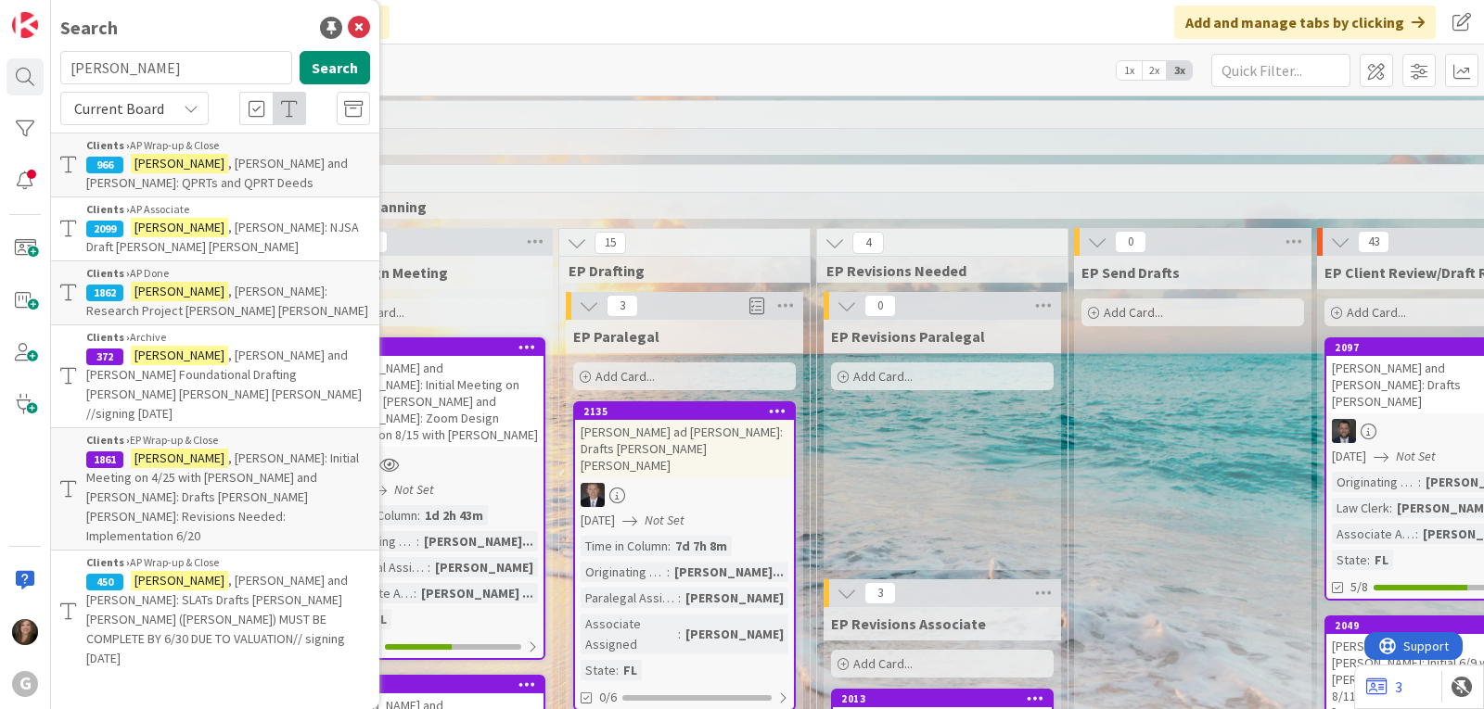
click at [263, 450] on span ", [PERSON_NAME]: Initial Meeting on 4/25 with [PERSON_NAME] and [PERSON_NAME]: …" at bounding box center [222, 497] width 273 height 95
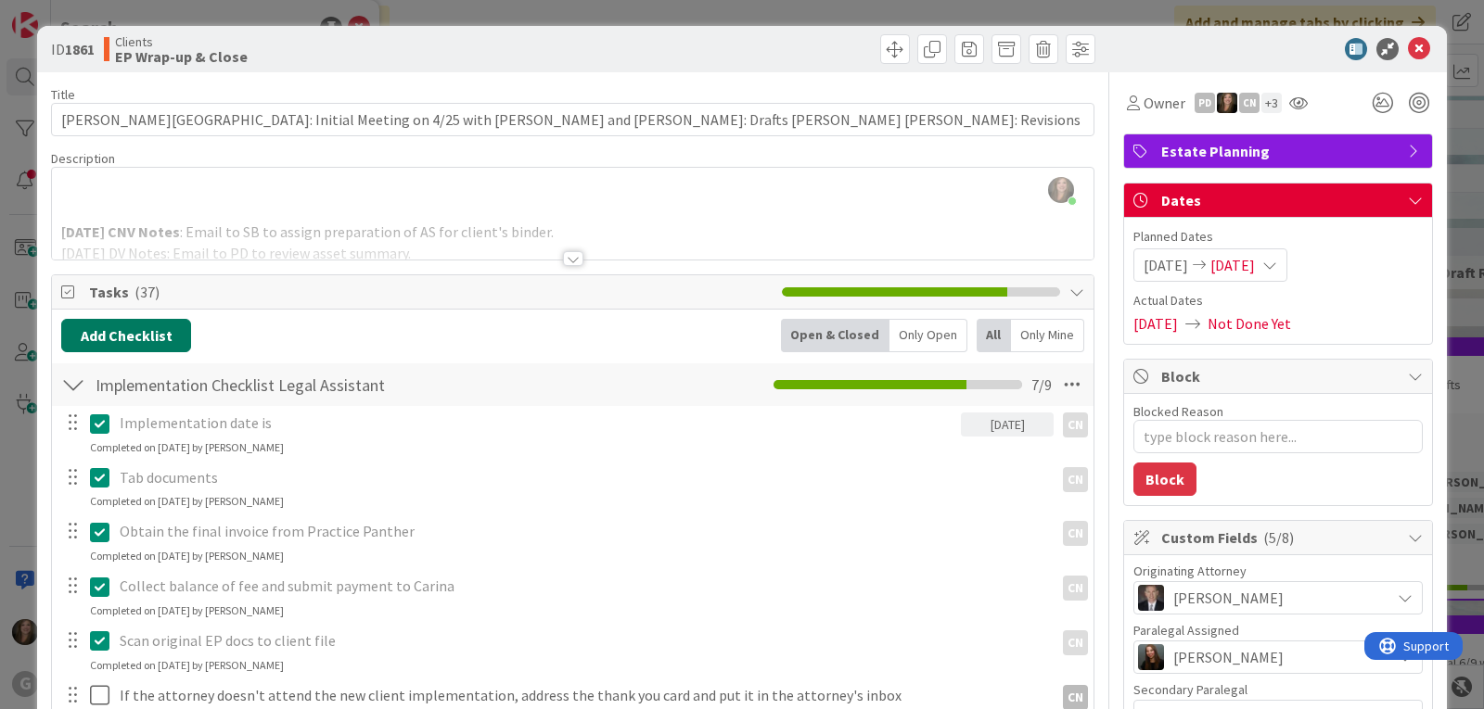
click at [79, 330] on button "Add Checklist" at bounding box center [126, 335] width 130 height 33
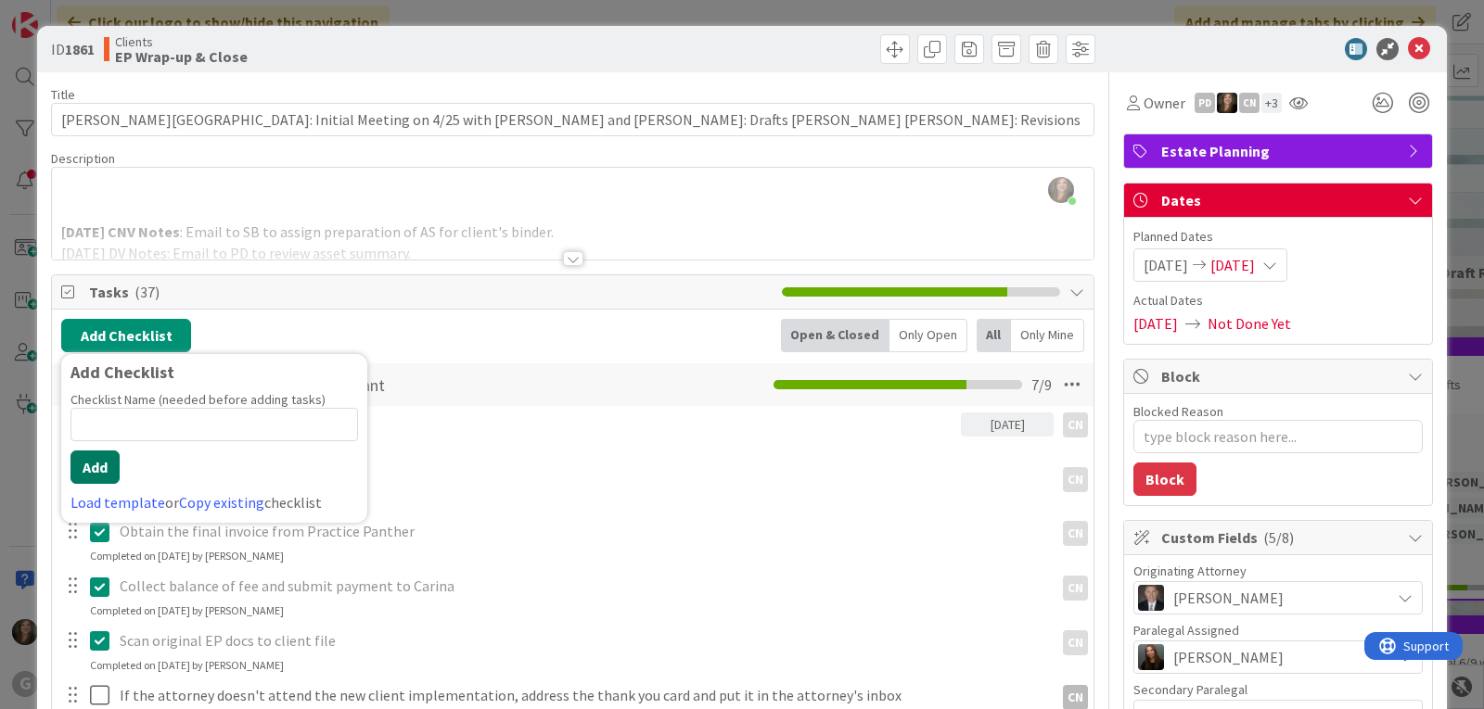
click at [96, 469] on button "Add" at bounding box center [94, 467] width 49 height 33
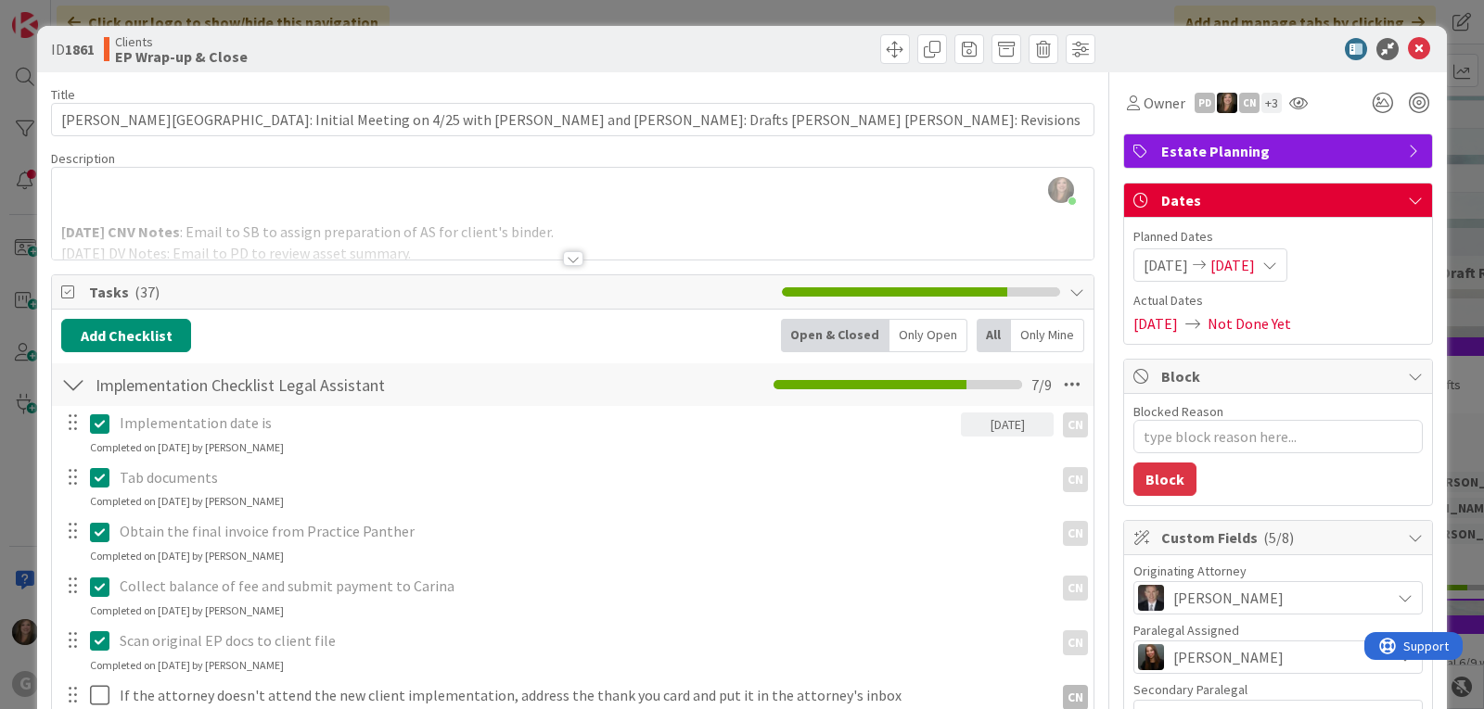
type textarea "x"
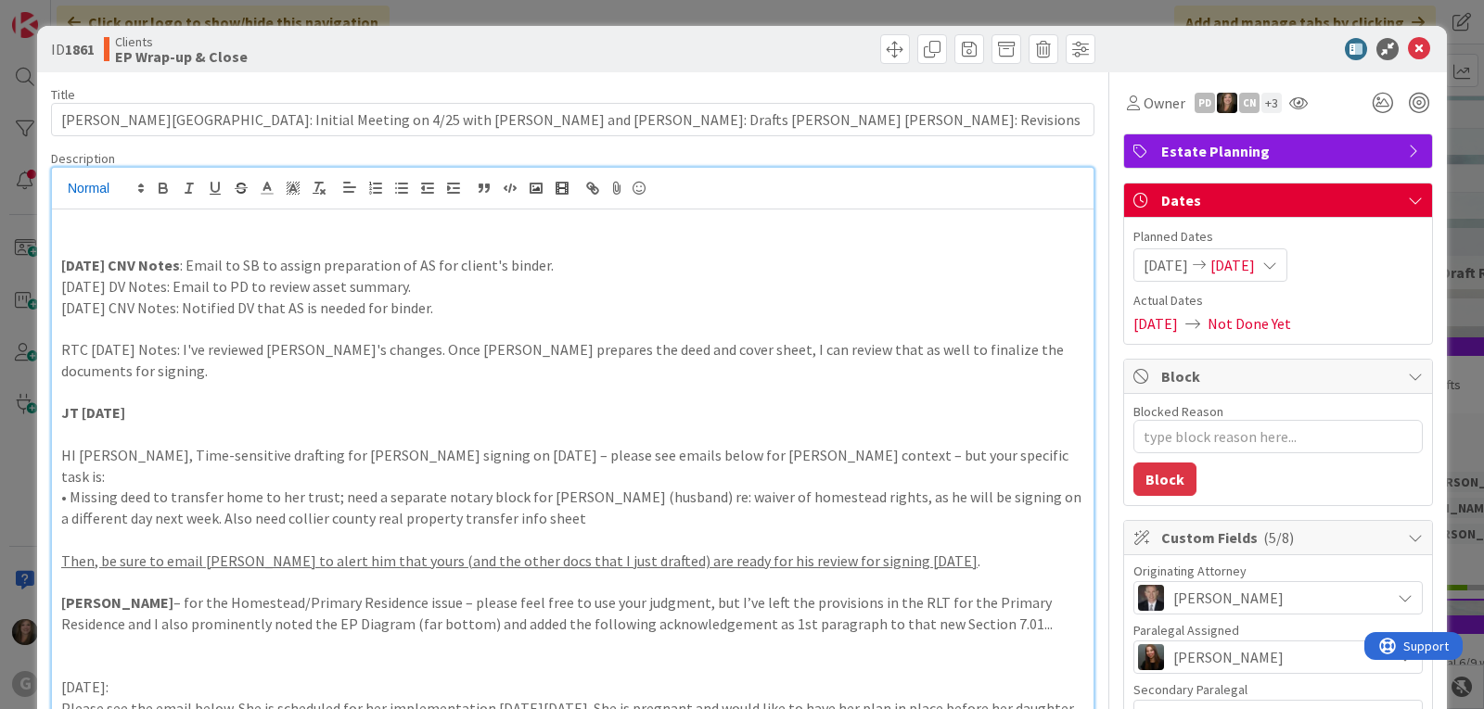
click at [189, 225] on p at bounding box center [572, 223] width 1023 height 21
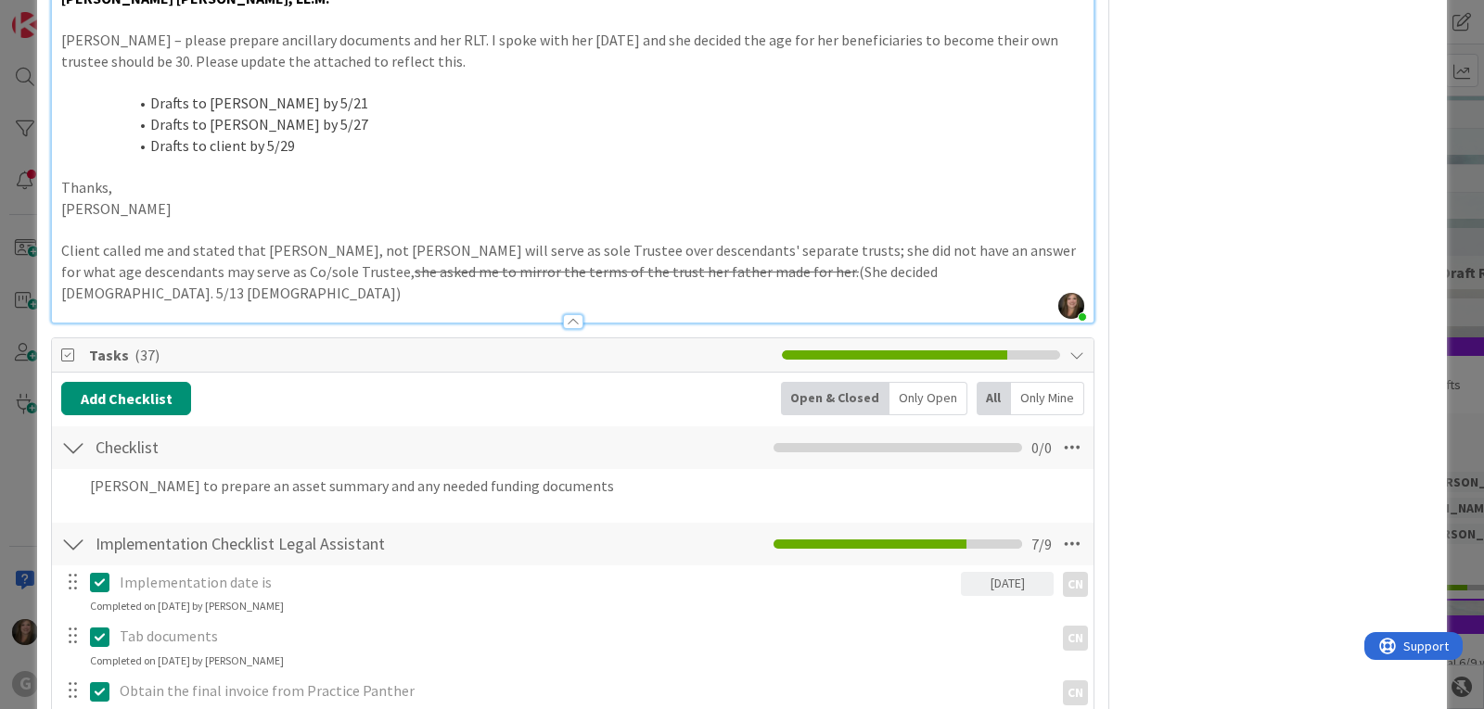
scroll to position [1484, 0]
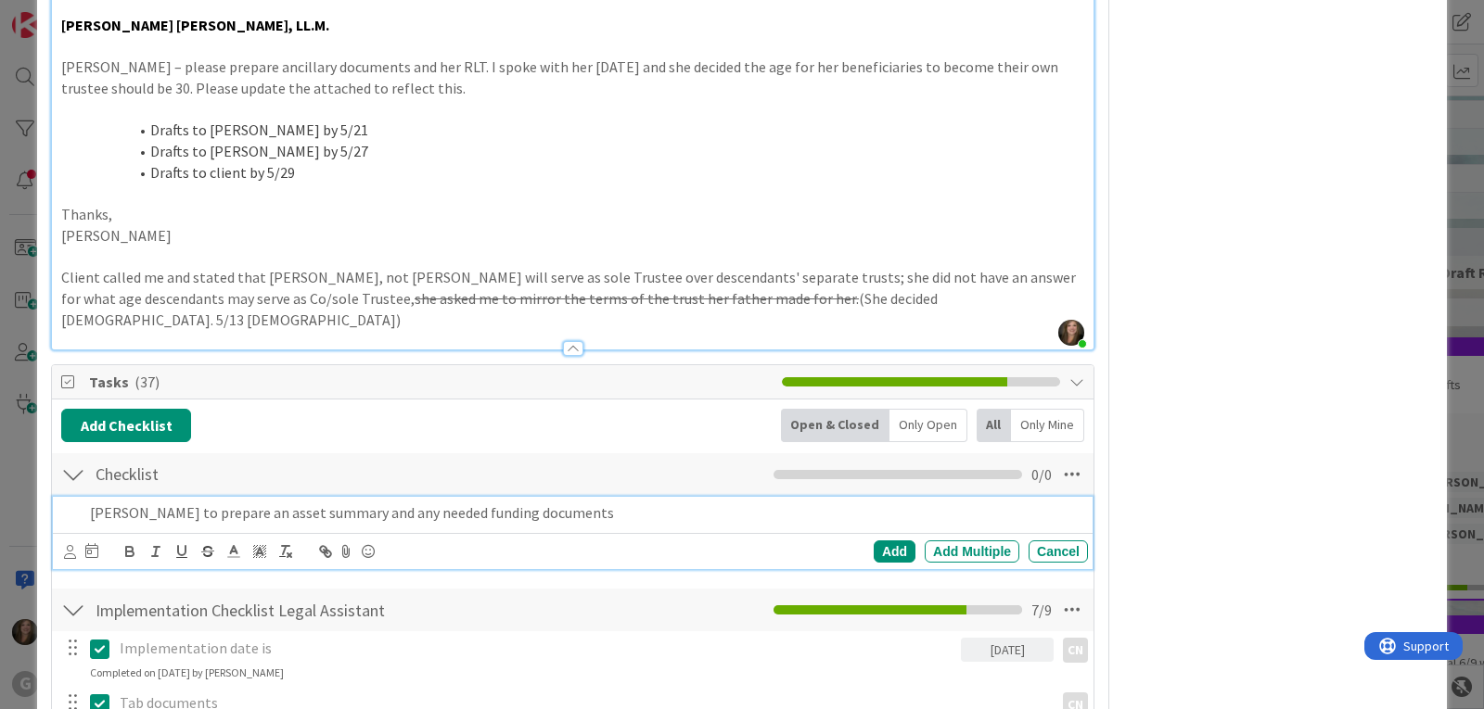
click at [301, 503] on p "[PERSON_NAME] to prepare an asset summary and any needed funding documents" at bounding box center [585, 513] width 990 height 21
click at [94, 543] on icon at bounding box center [91, 550] width 13 height 15
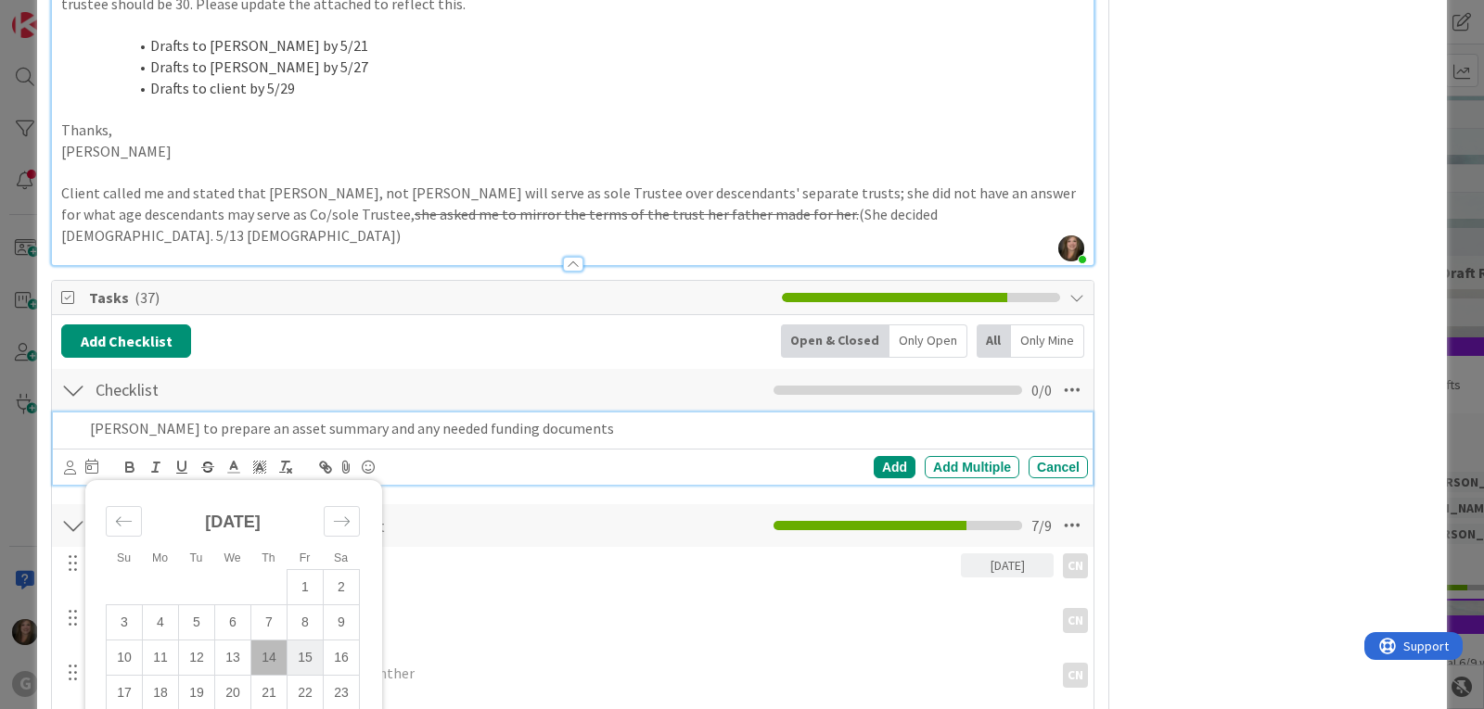
scroll to position [1576, 0]
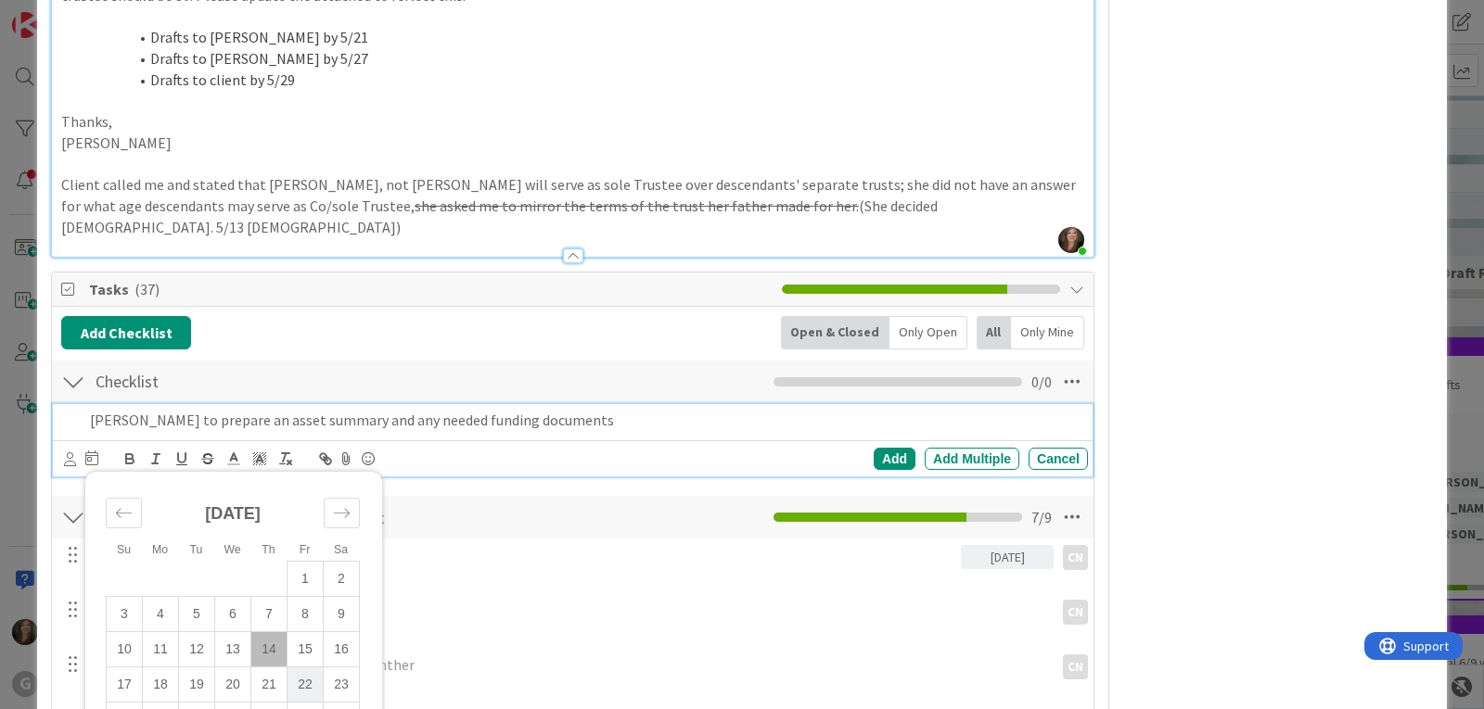
click at [303, 668] on td "22" at bounding box center [305, 685] width 36 height 35
click at [873, 448] on div "Add" at bounding box center [894, 459] width 42 height 22
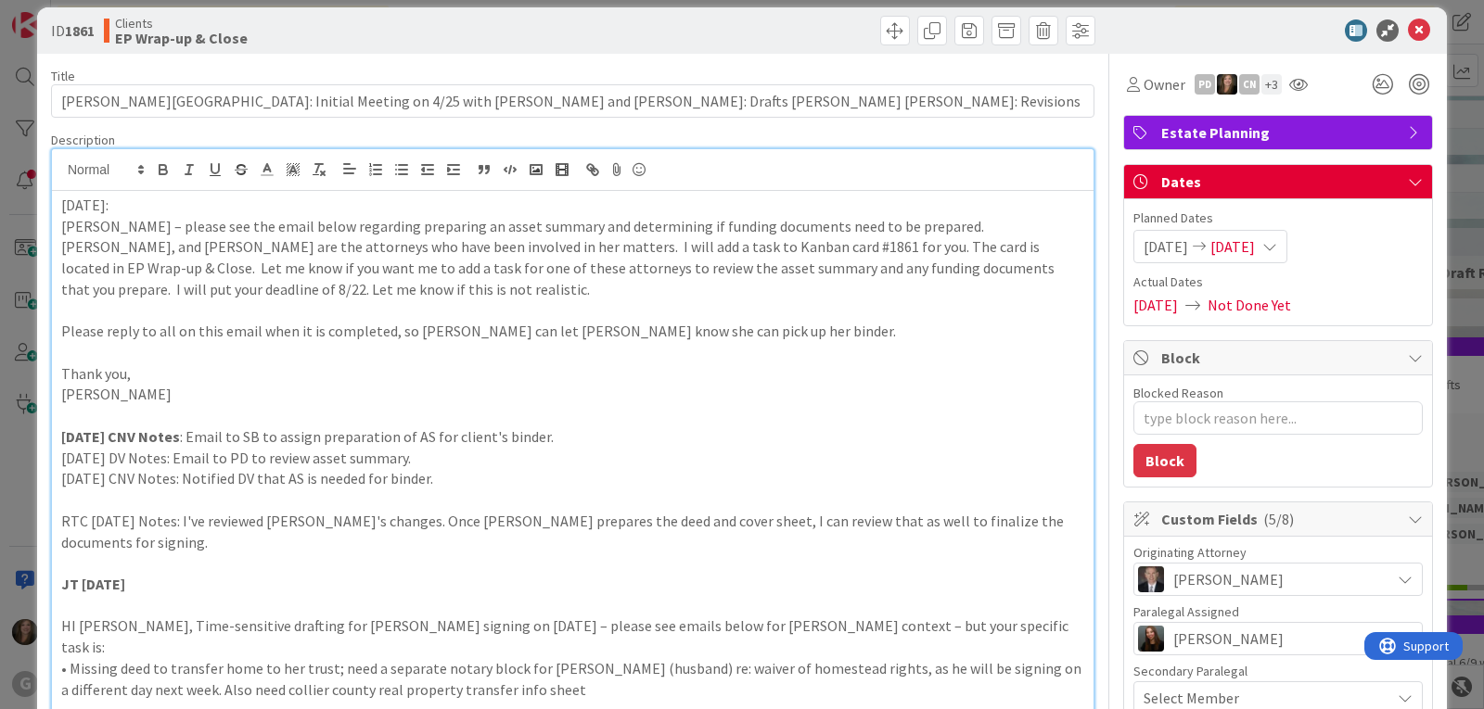
scroll to position [0, 0]
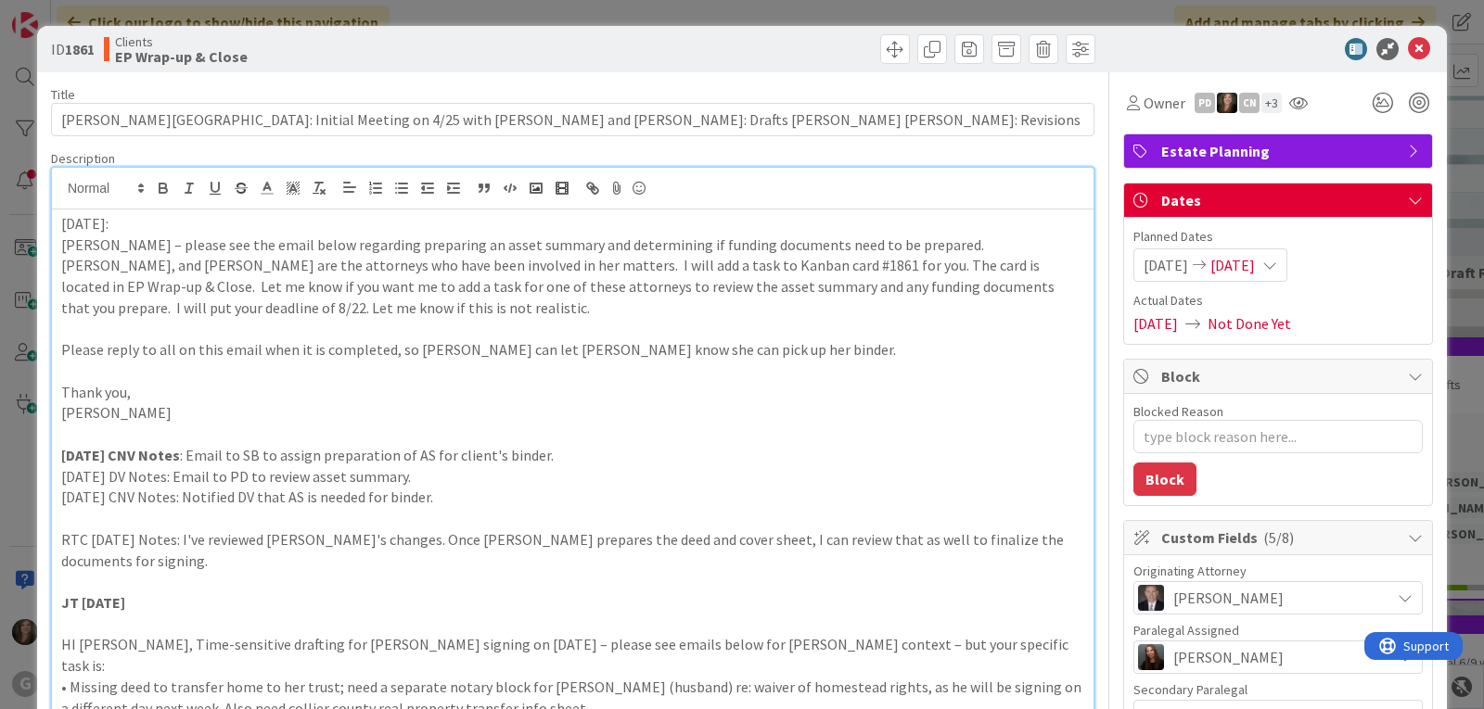
type textarea "x"
